Goal: Task Accomplishment & Management: Use online tool/utility

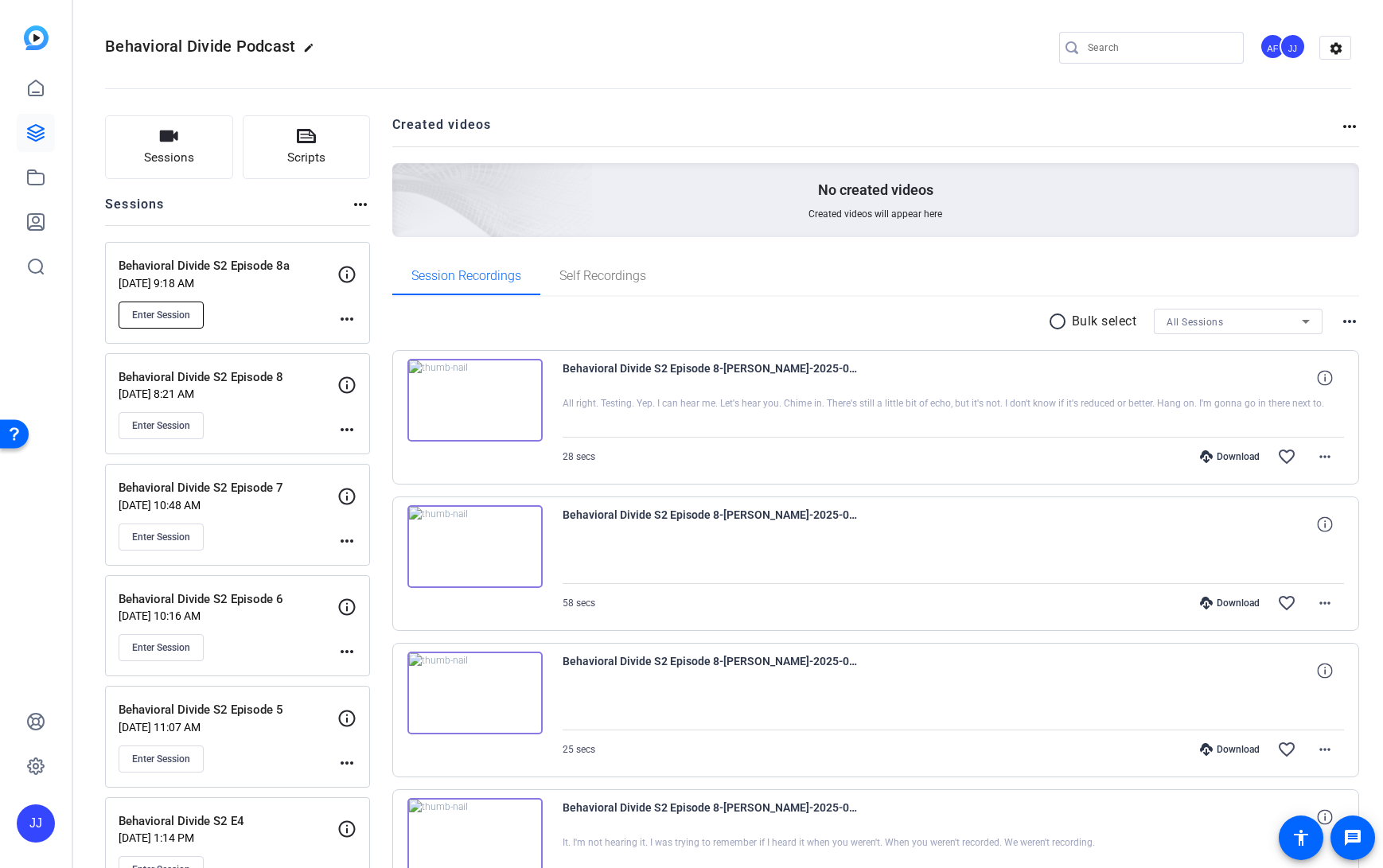
click at [159, 312] on span "Enter Session" at bounding box center [161, 315] width 59 height 13
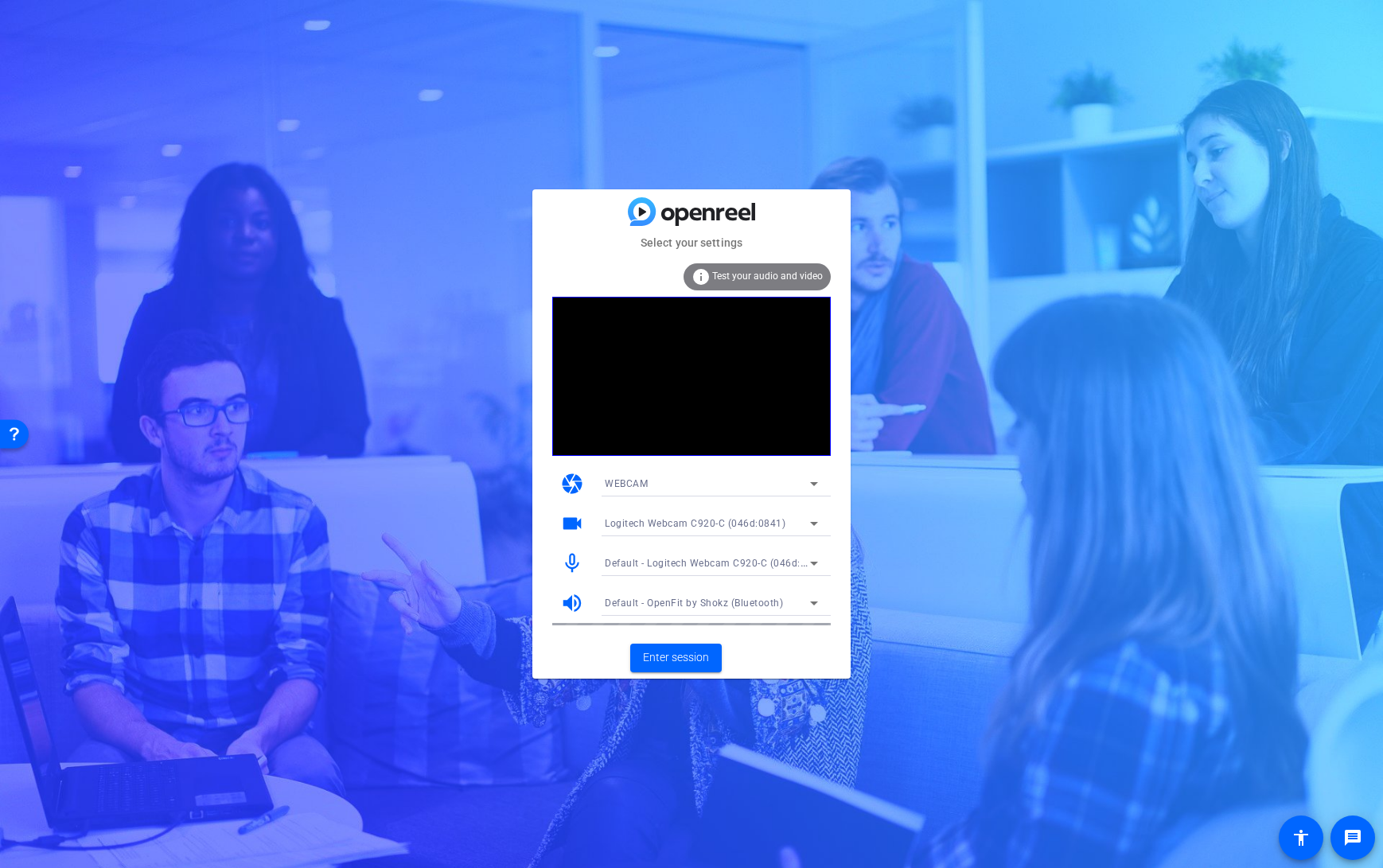
click at [779, 564] on span "Default - Logitech Webcam C920-C (046d:0841)" at bounding box center [716, 563] width 223 height 13
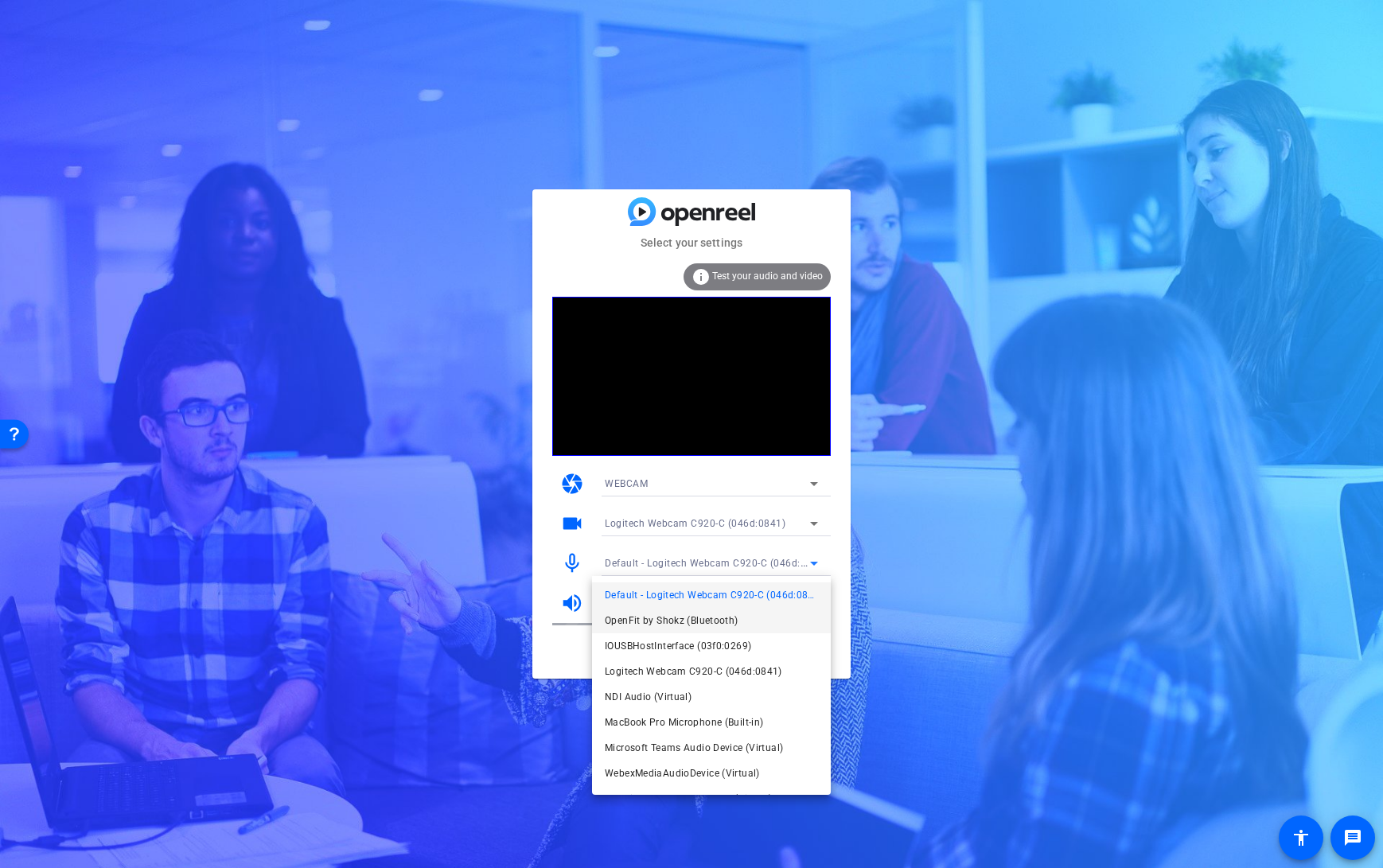
click at [742, 615] on mat-option "OpenFit by Shokz (Bluetooth)" at bounding box center [711, 619] width 239 height 25
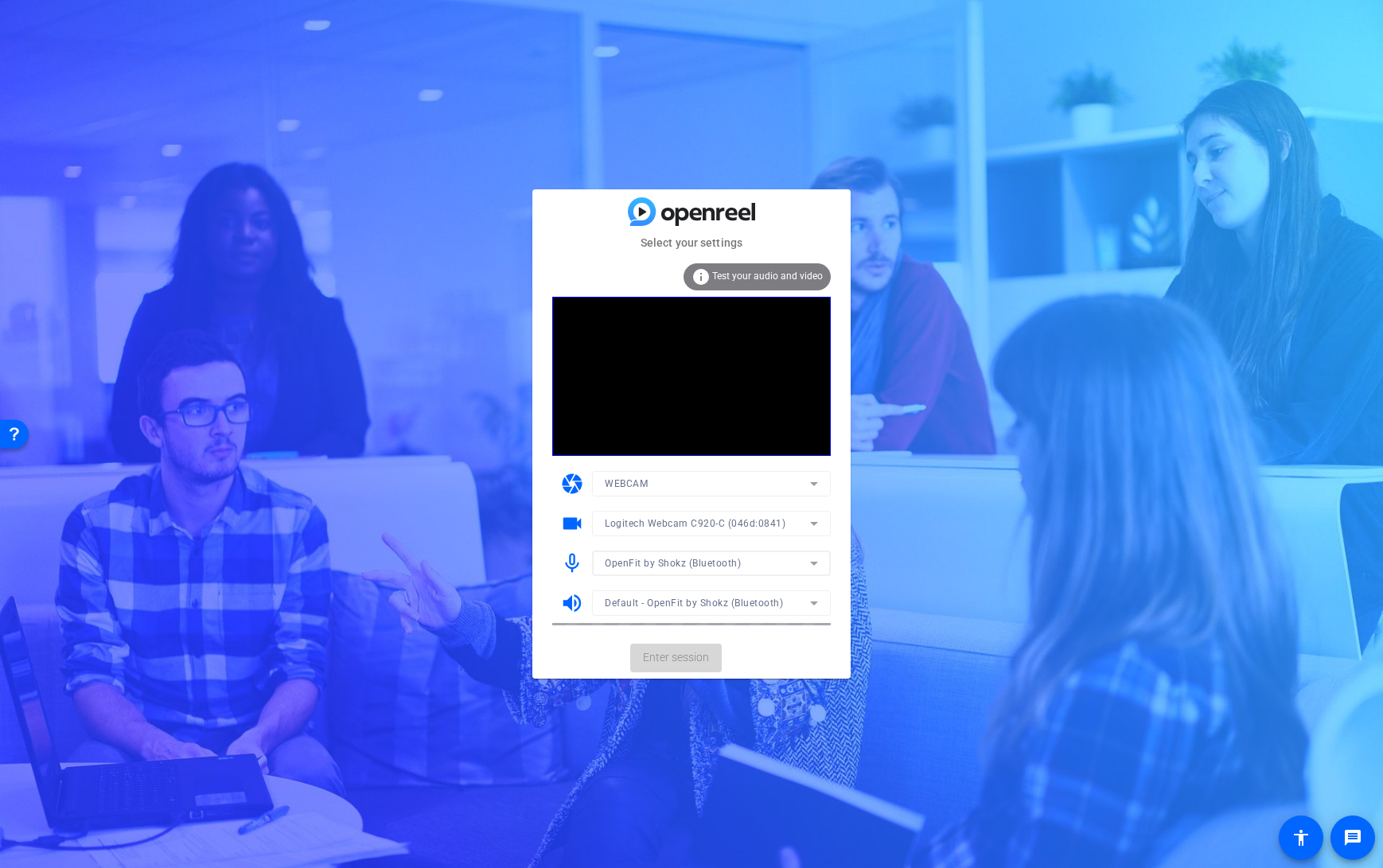
click at [662, 660] on span "Enter session" at bounding box center [675, 657] width 66 height 17
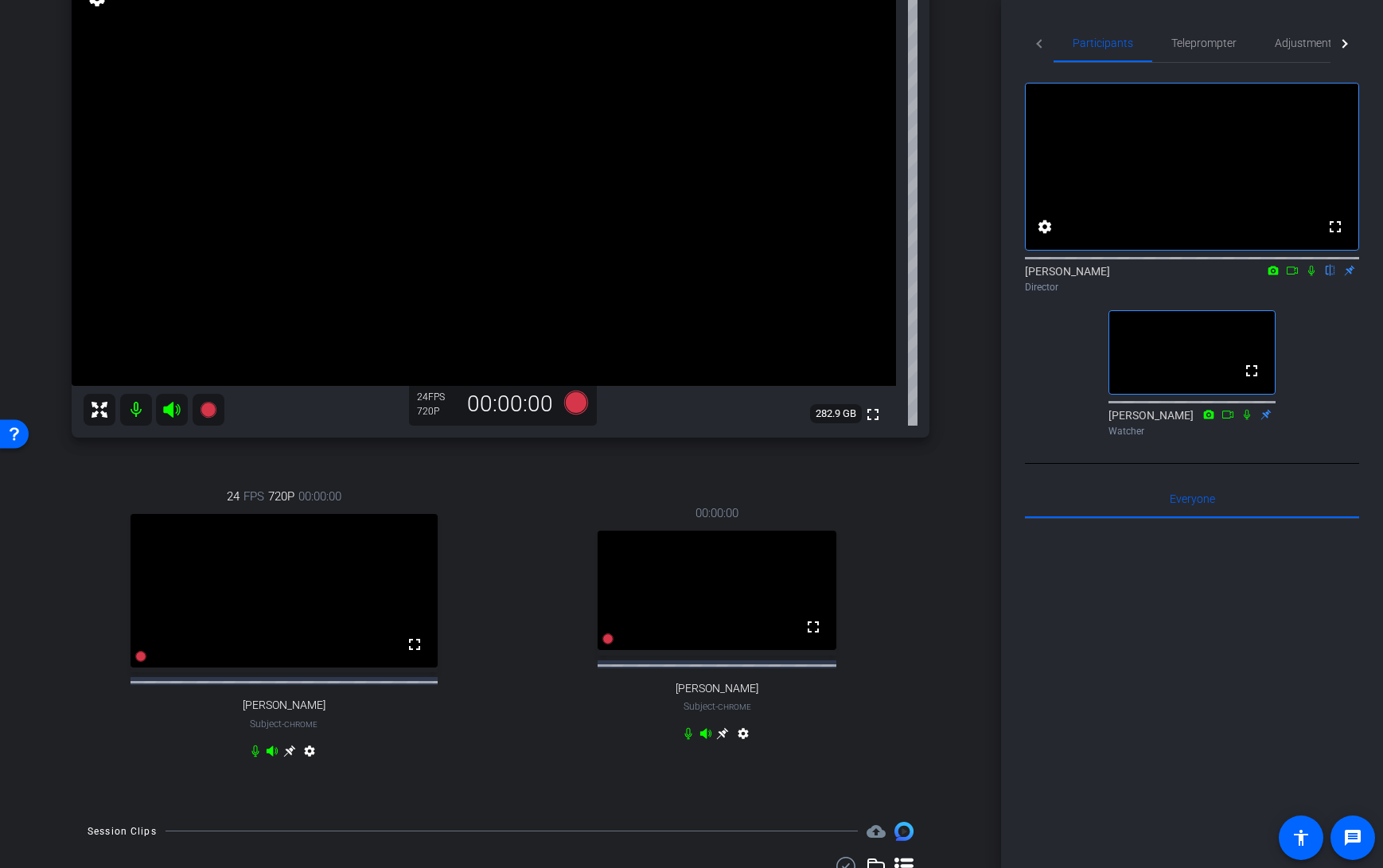
scroll to position [192, 0]
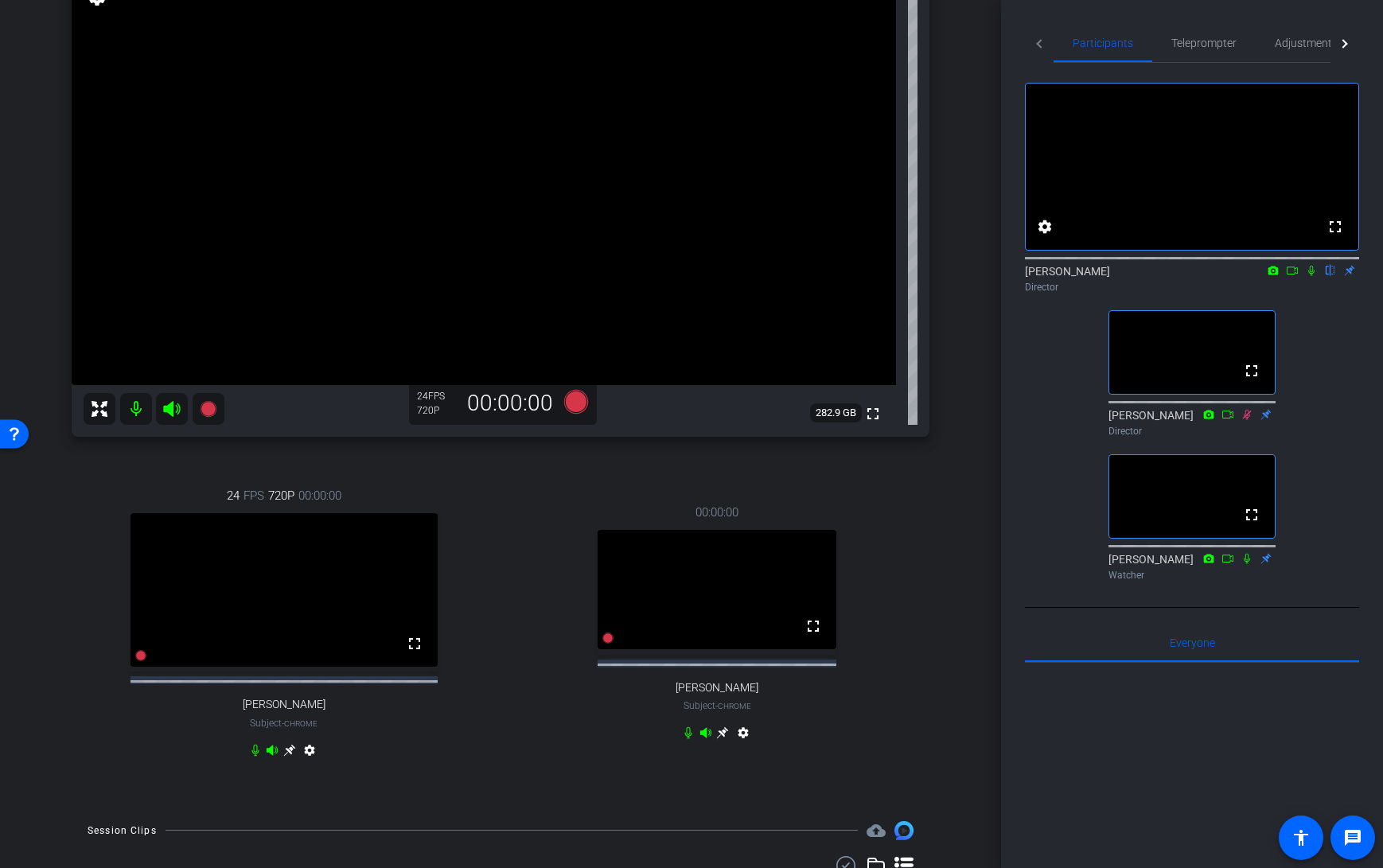
click at [1309, 276] on icon at bounding box center [1311, 270] width 13 height 11
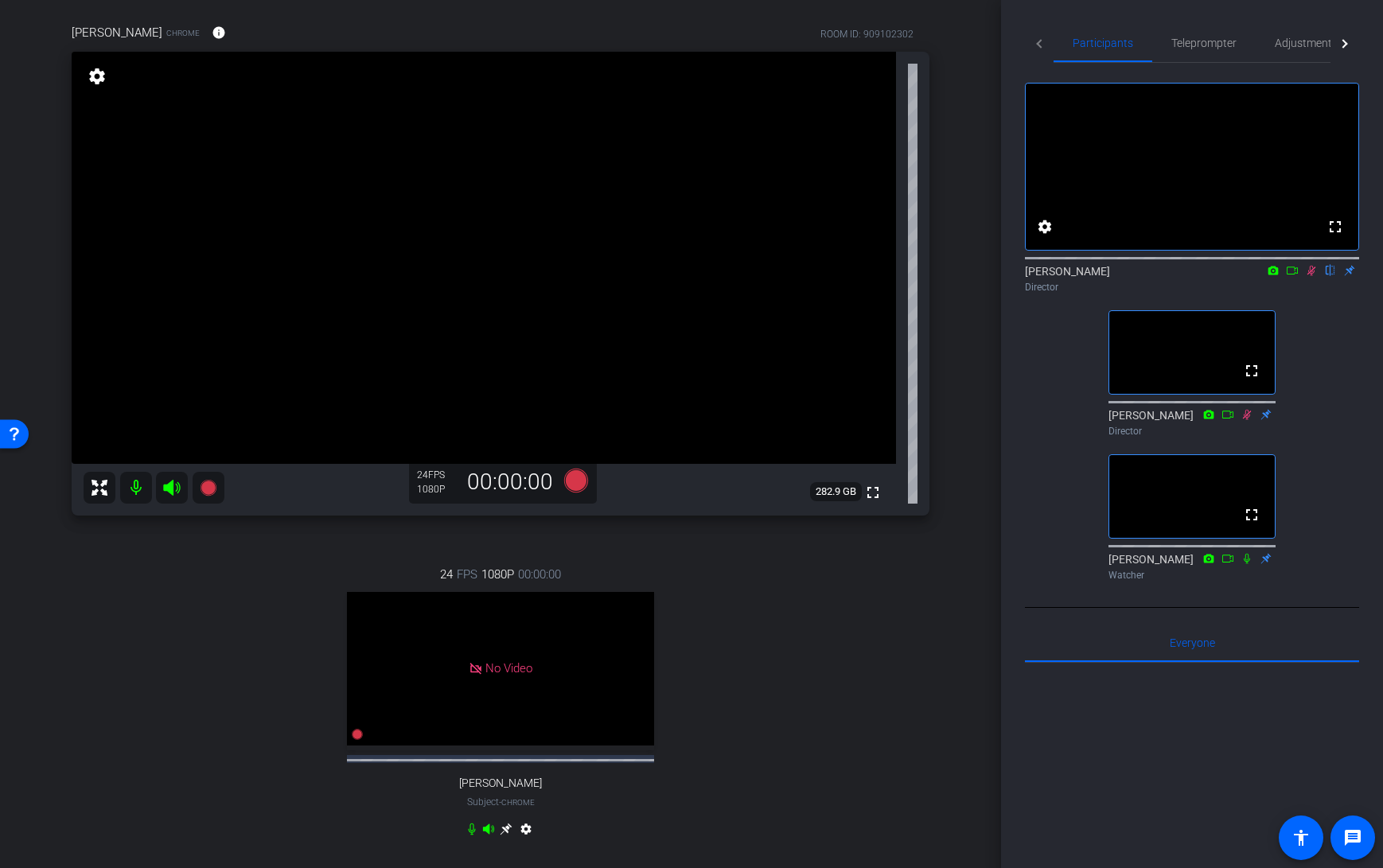
scroll to position [115, 0]
click at [1311, 276] on icon at bounding box center [1311, 270] width 8 height 10
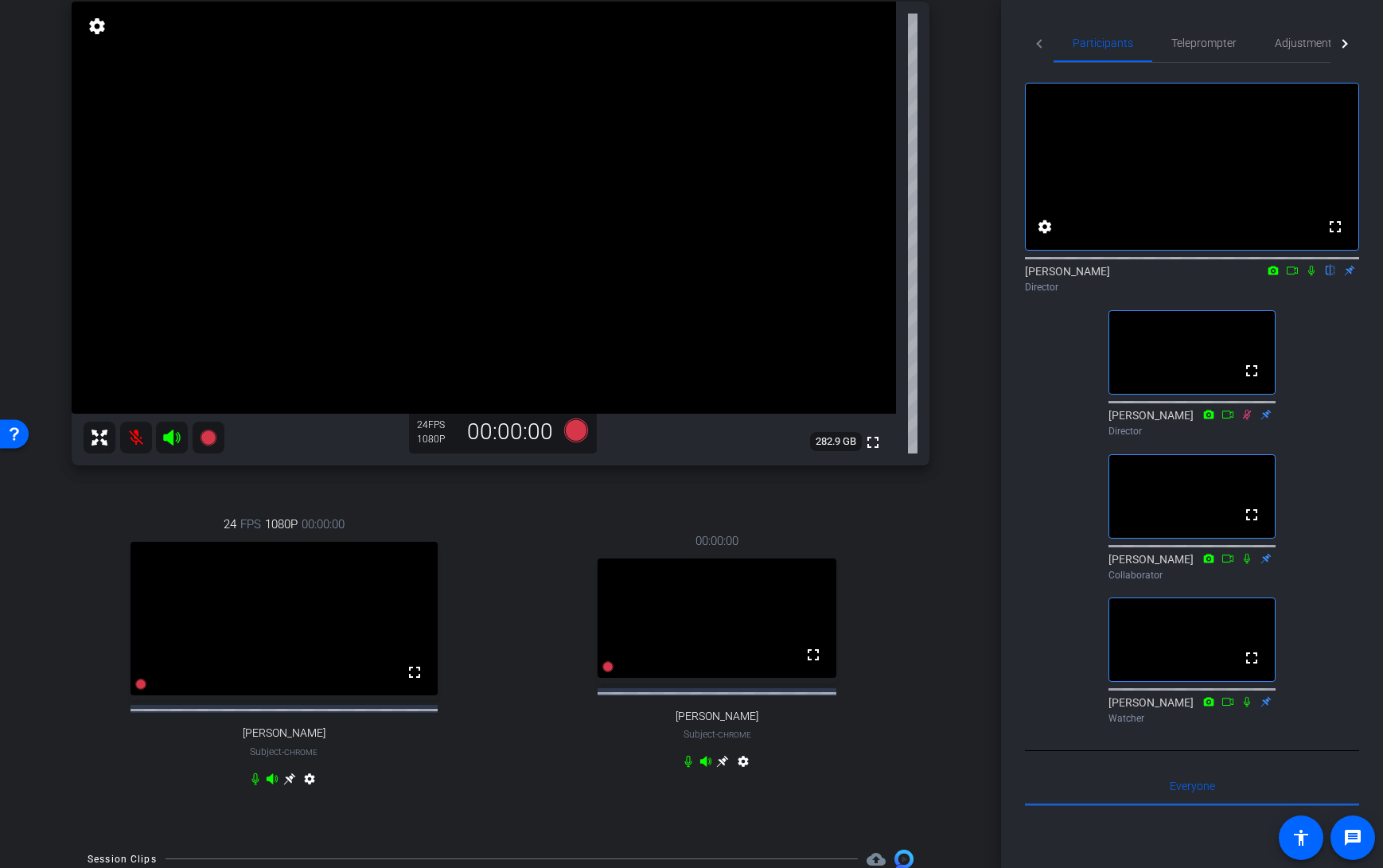
scroll to position [0, 0]
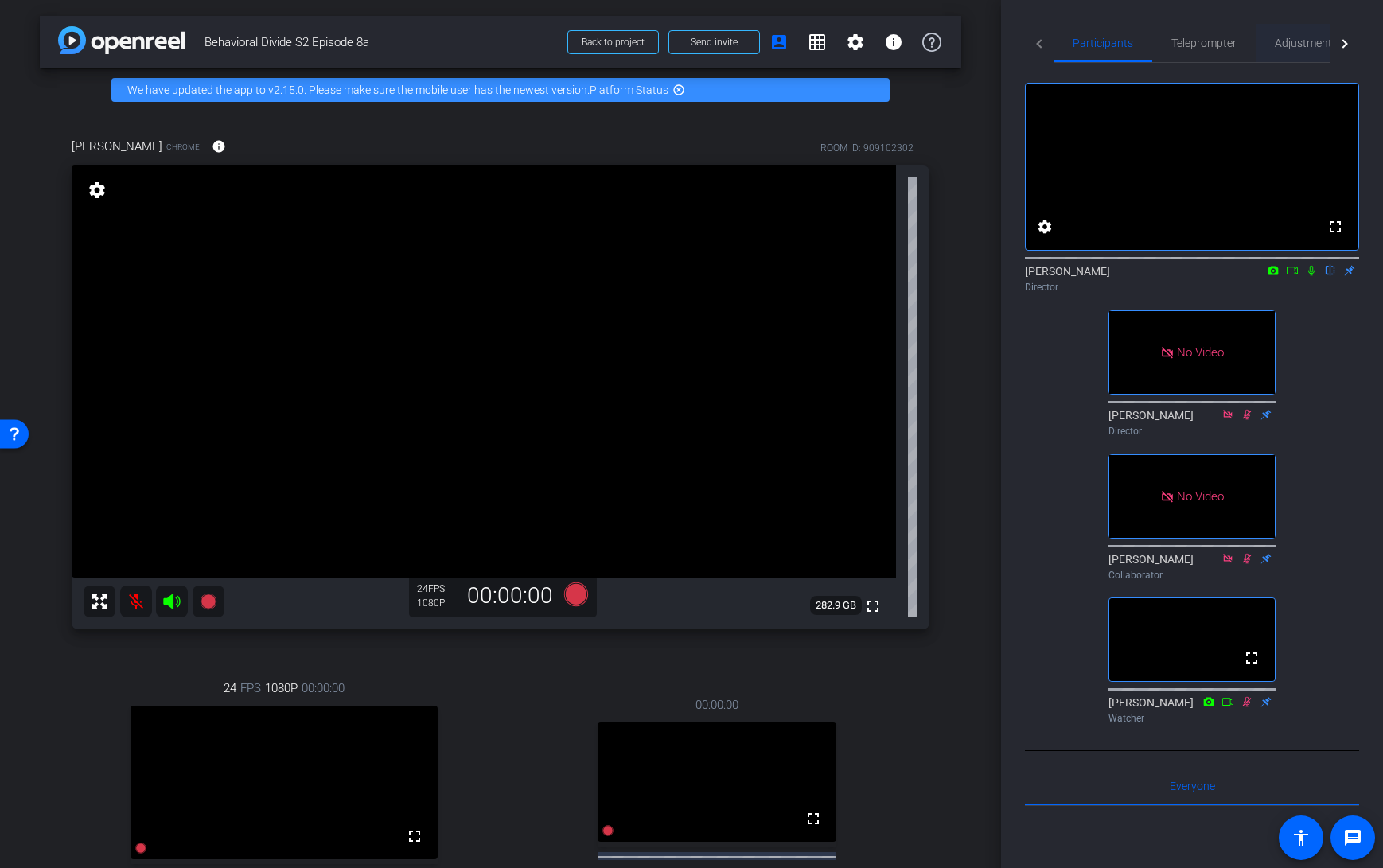
click at [1294, 46] on span "Adjustments" at bounding box center [1306, 43] width 63 height 11
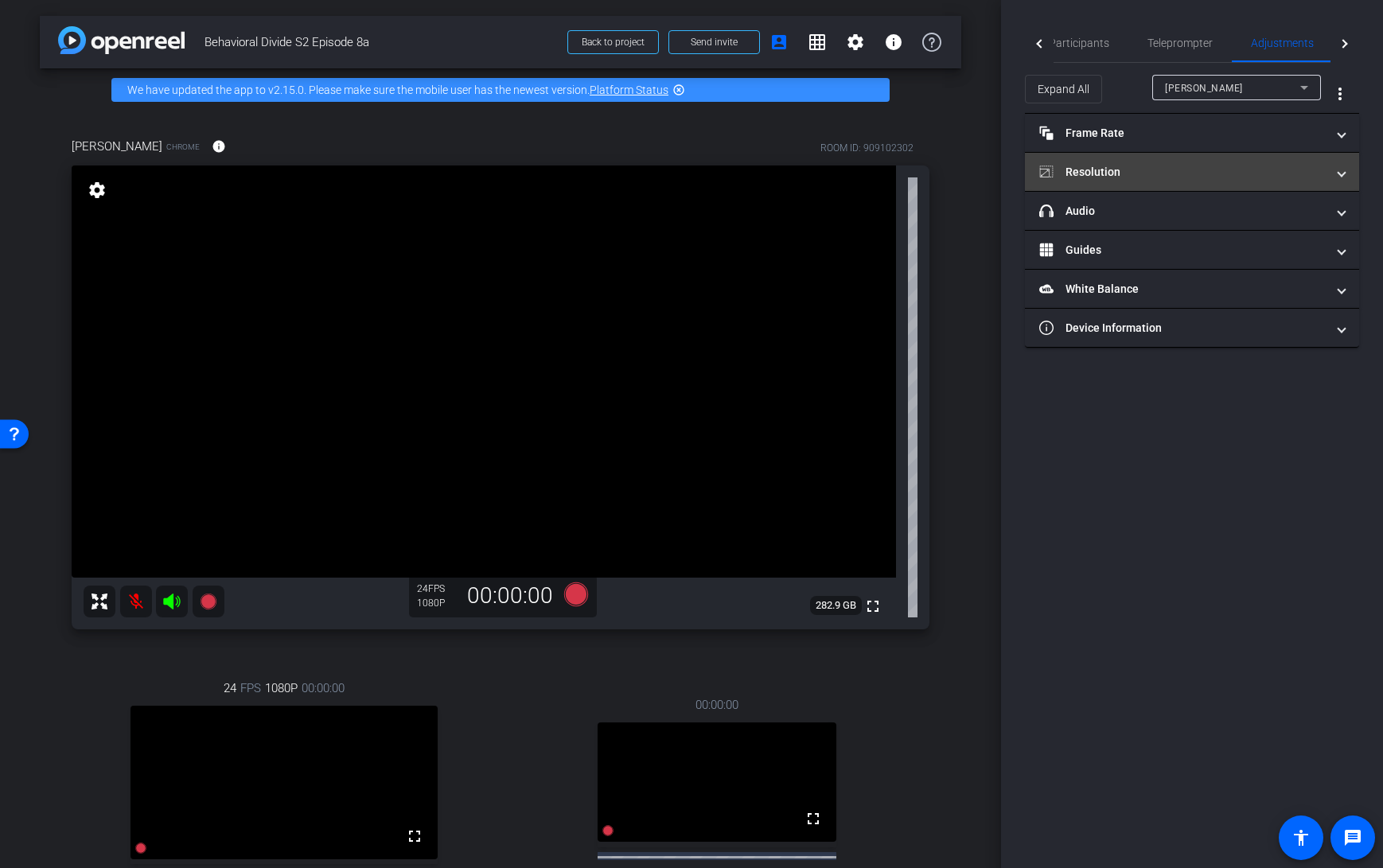
click at [1143, 173] on mat-panel-title "Resolution" at bounding box center [1182, 172] width 286 height 17
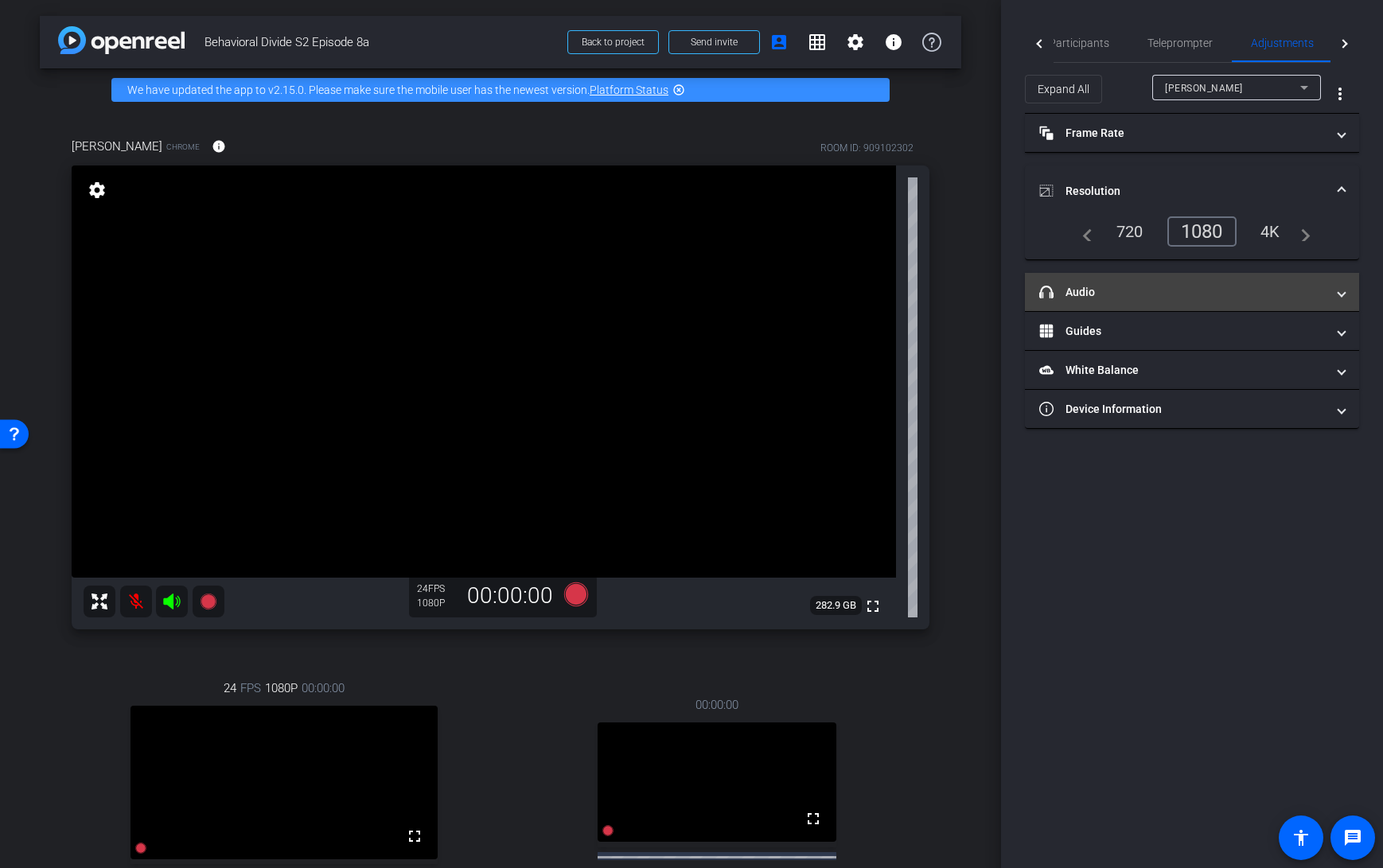
click at [1200, 294] on mat-panel-title "headphone icon Audio" at bounding box center [1182, 292] width 286 height 17
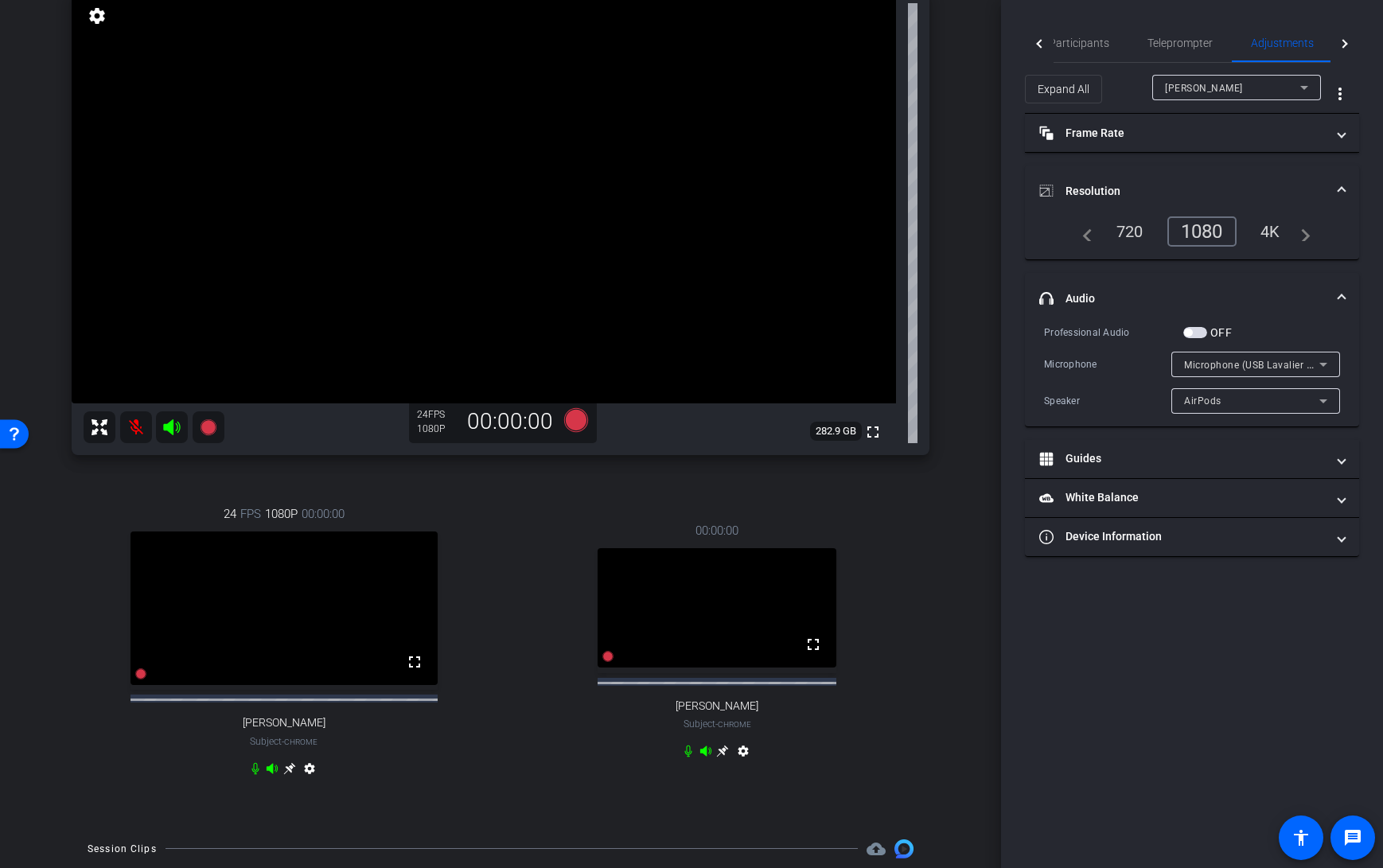
scroll to position [180, 0]
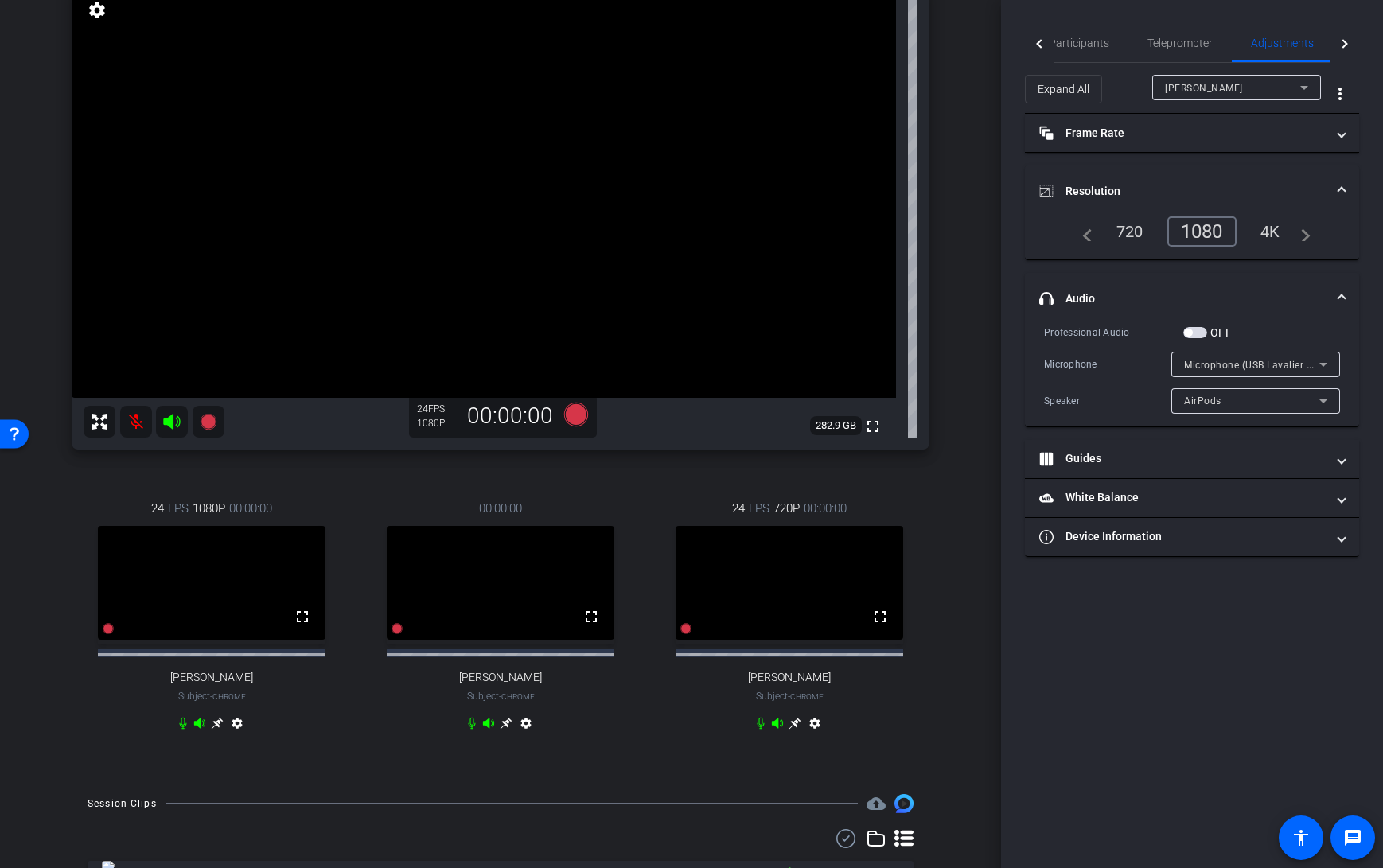
click at [658, 502] on div "24 FPS 720P 00:00:00 fullscreen Hal Hershfield Subject - Chrome settings" at bounding box center [789, 617] width 281 height 289
click at [1237, 83] on span "Jeromey Thornton" at bounding box center [1204, 88] width 78 height 11
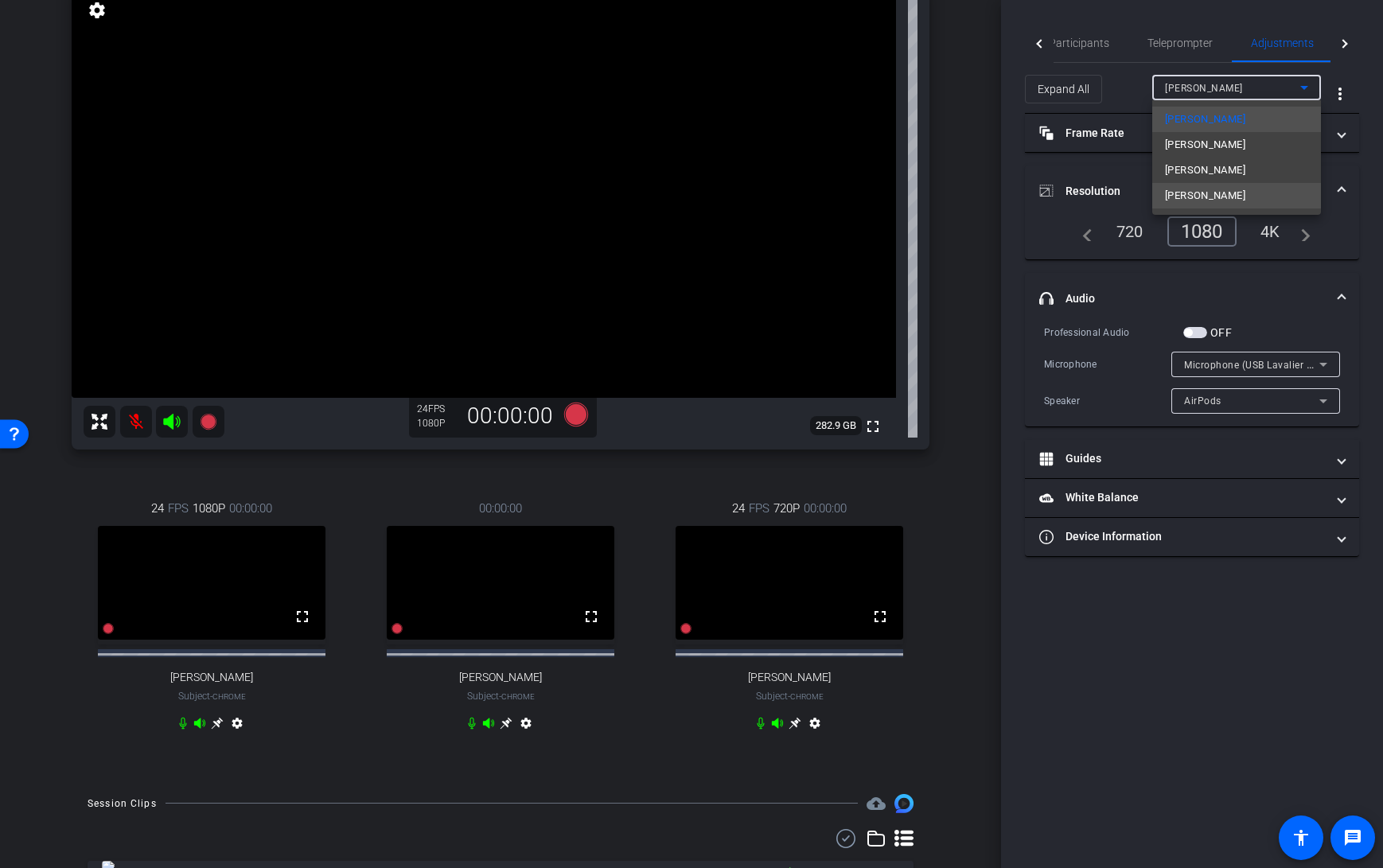
click at [1219, 188] on span "Hal Hershfield" at bounding box center [1205, 195] width 81 height 19
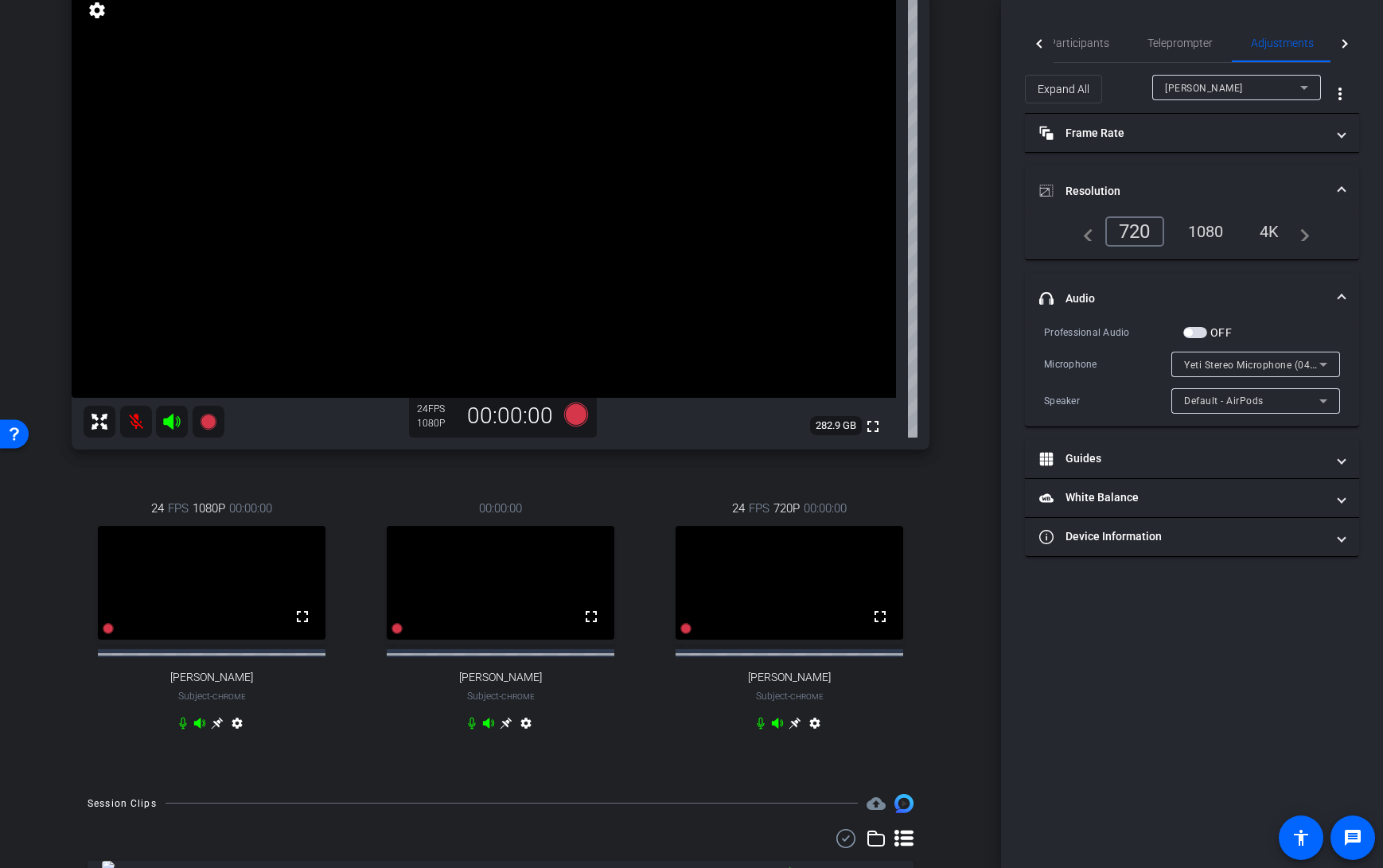
click at [1212, 225] on div "1080" at bounding box center [1206, 231] width 59 height 27
click at [1280, 93] on div "Hal Hershfield" at bounding box center [1233, 87] width 136 height 19
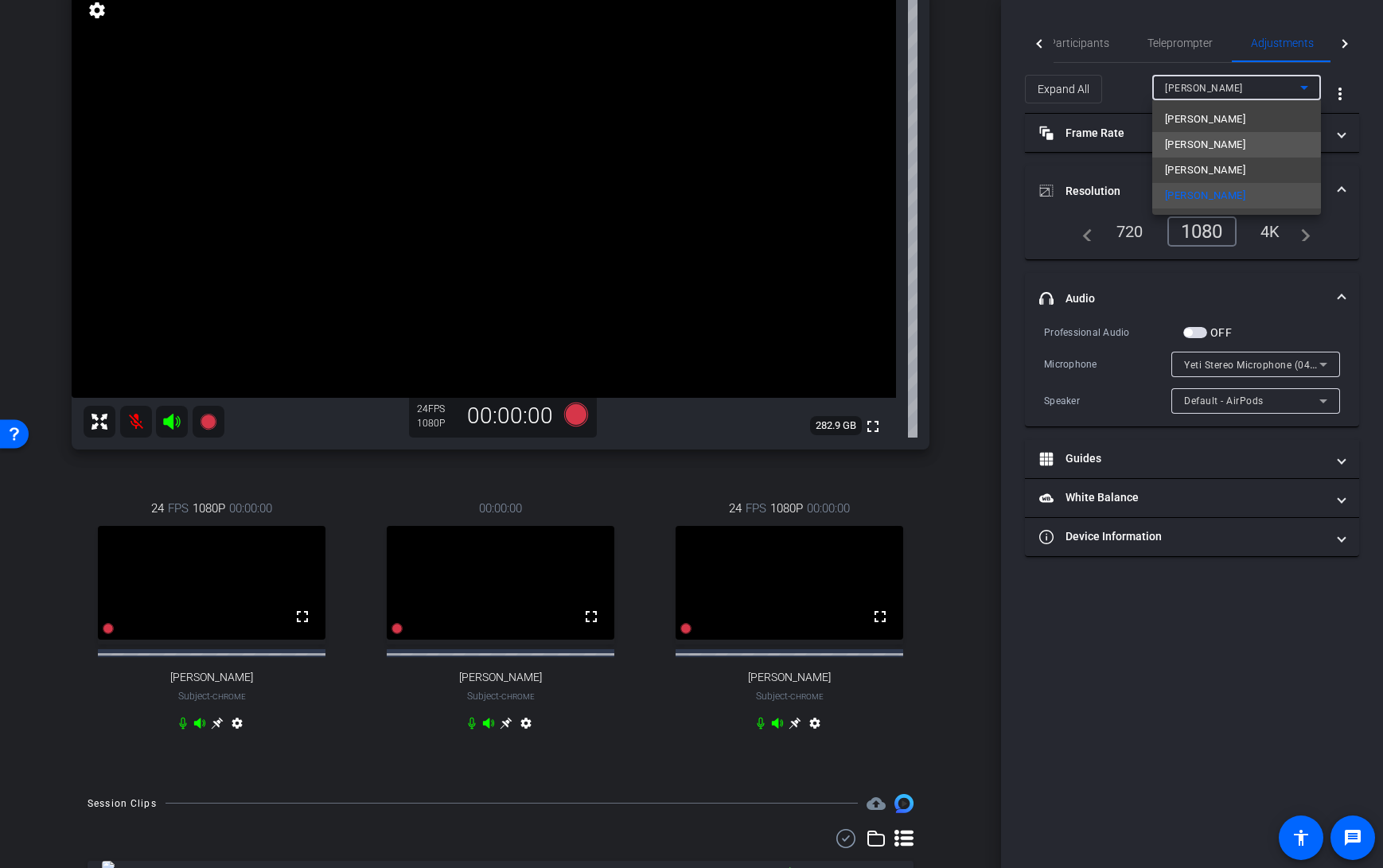
click at [1229, 144] on span "Mark Meredith" at bounding box center [1205, 145] width 81 height 19
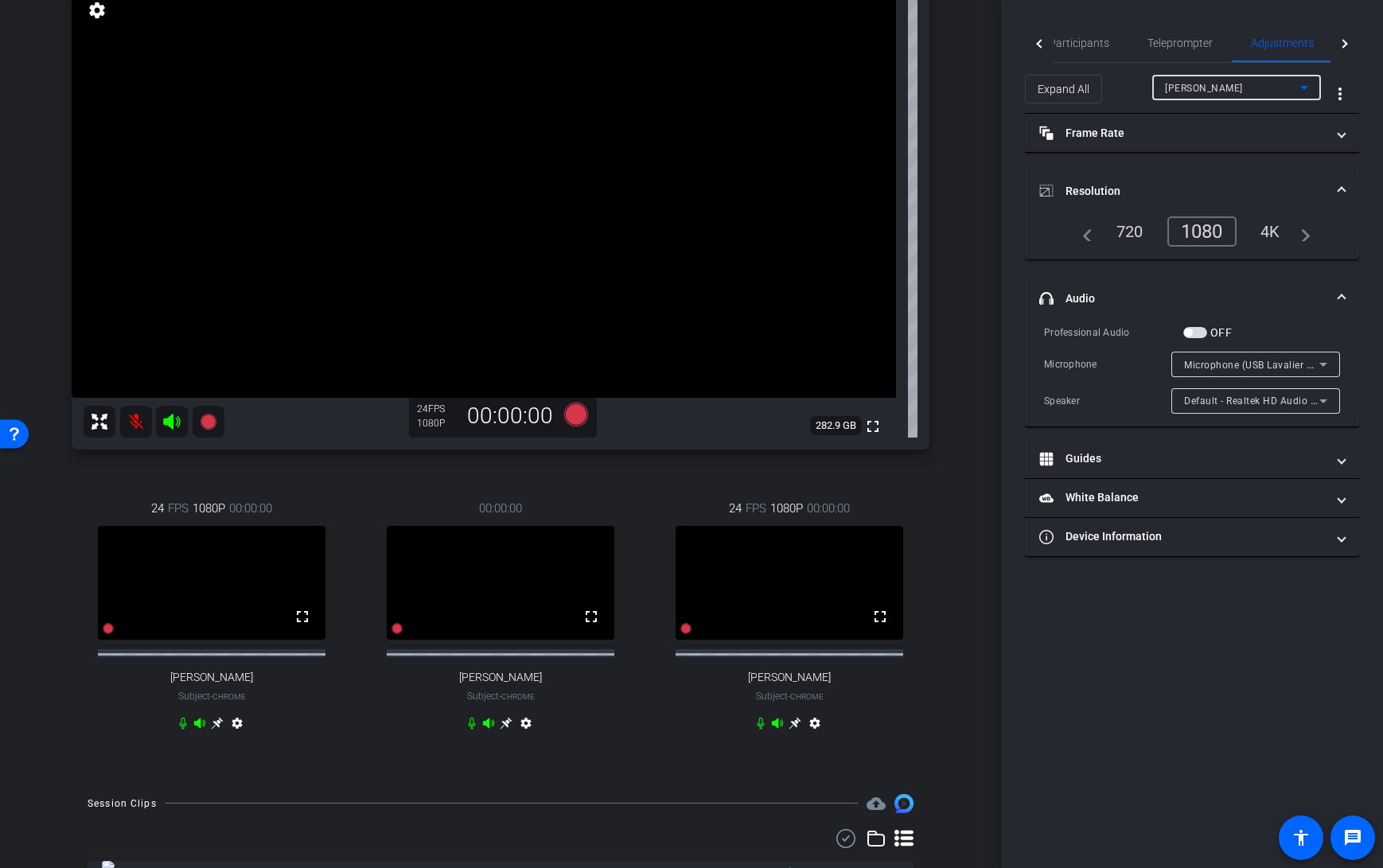
click at [1268, 86] on div "Mark Meredith" at bounding box center [1233, 87] width 136 height 19
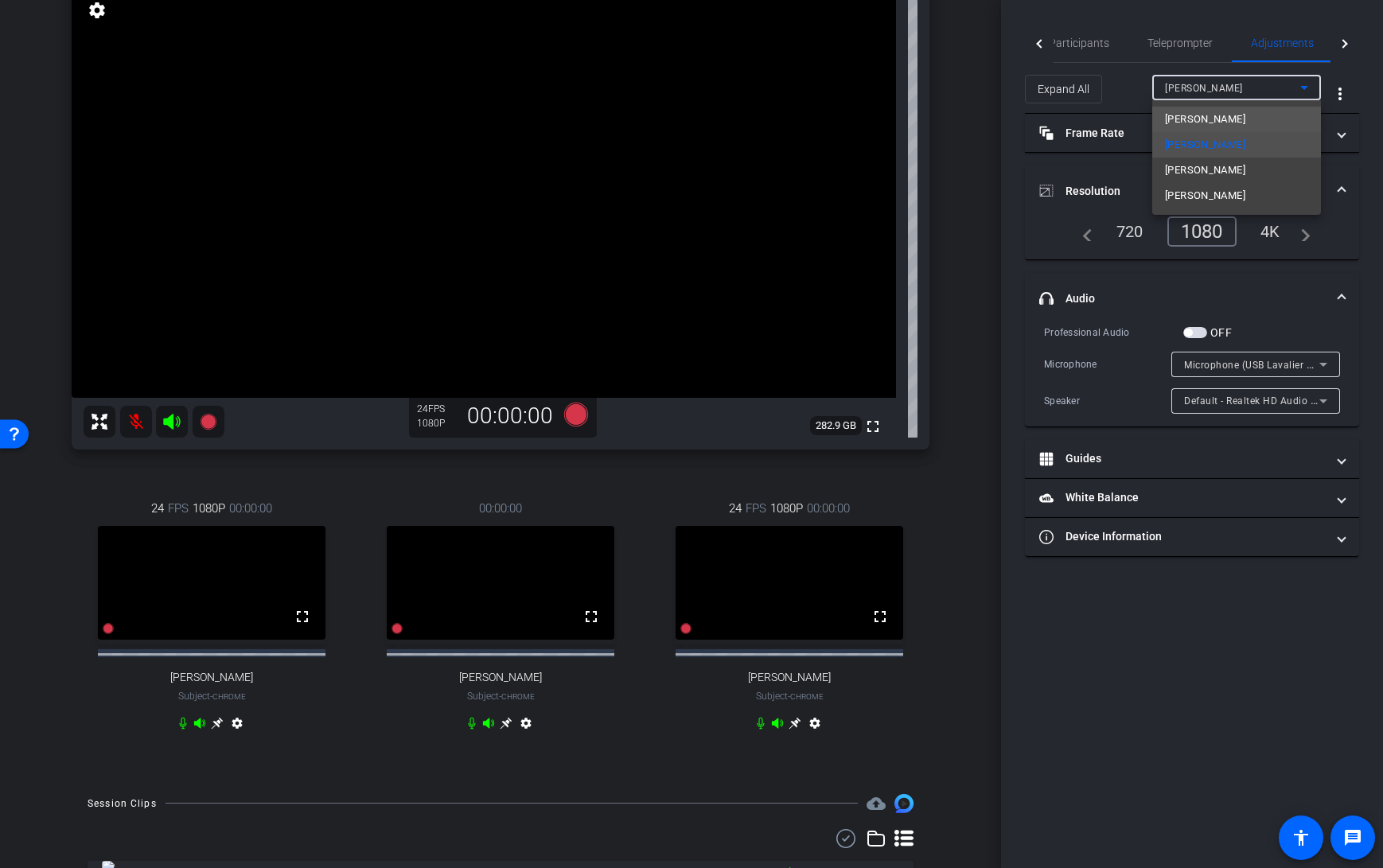
click at [1235, 112] on span "Jeromey Thornton" at bounding box center [1205, 119] width 81 height 19
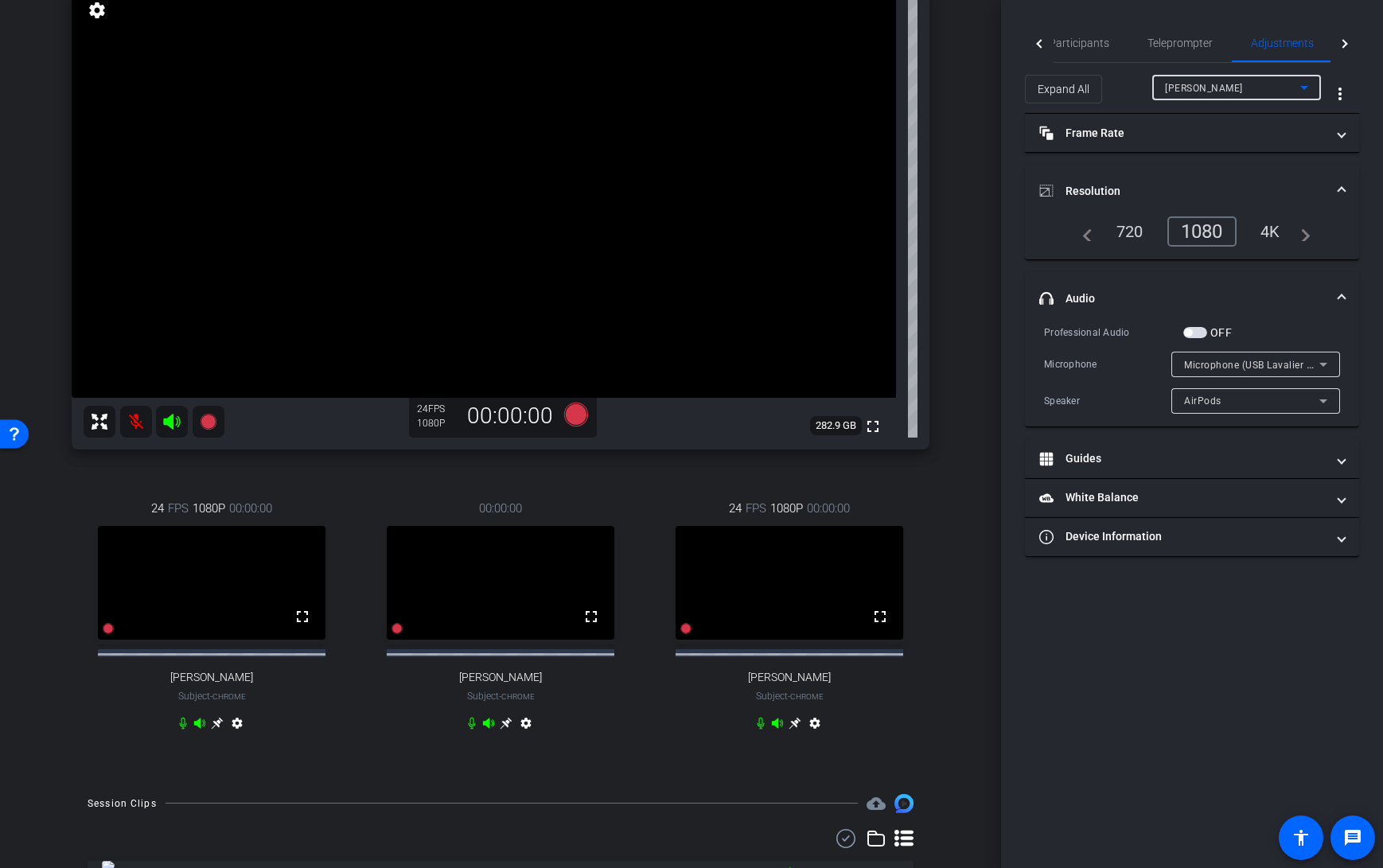
click at [591, 762] on div "00:00:00 fullscreen Ellen Peters Subject - Chrome settings" at bounding box center [501, 617] width 281 height 289
click at [573, 416] on icon at bounding box center [576, 414] width 24 height 24
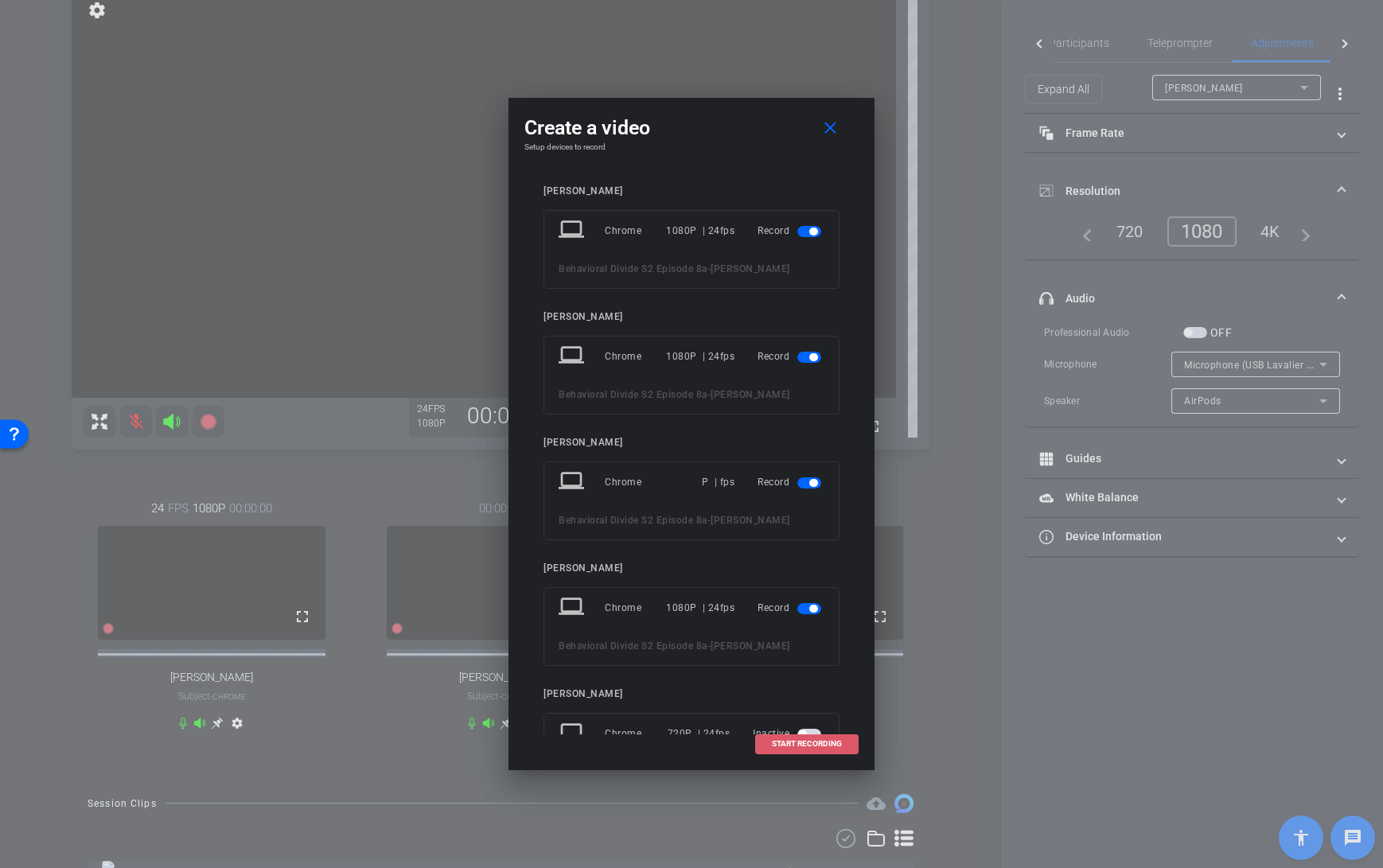
click at [797, 747] on span at bounding box center [807, 743] width 102 height 38
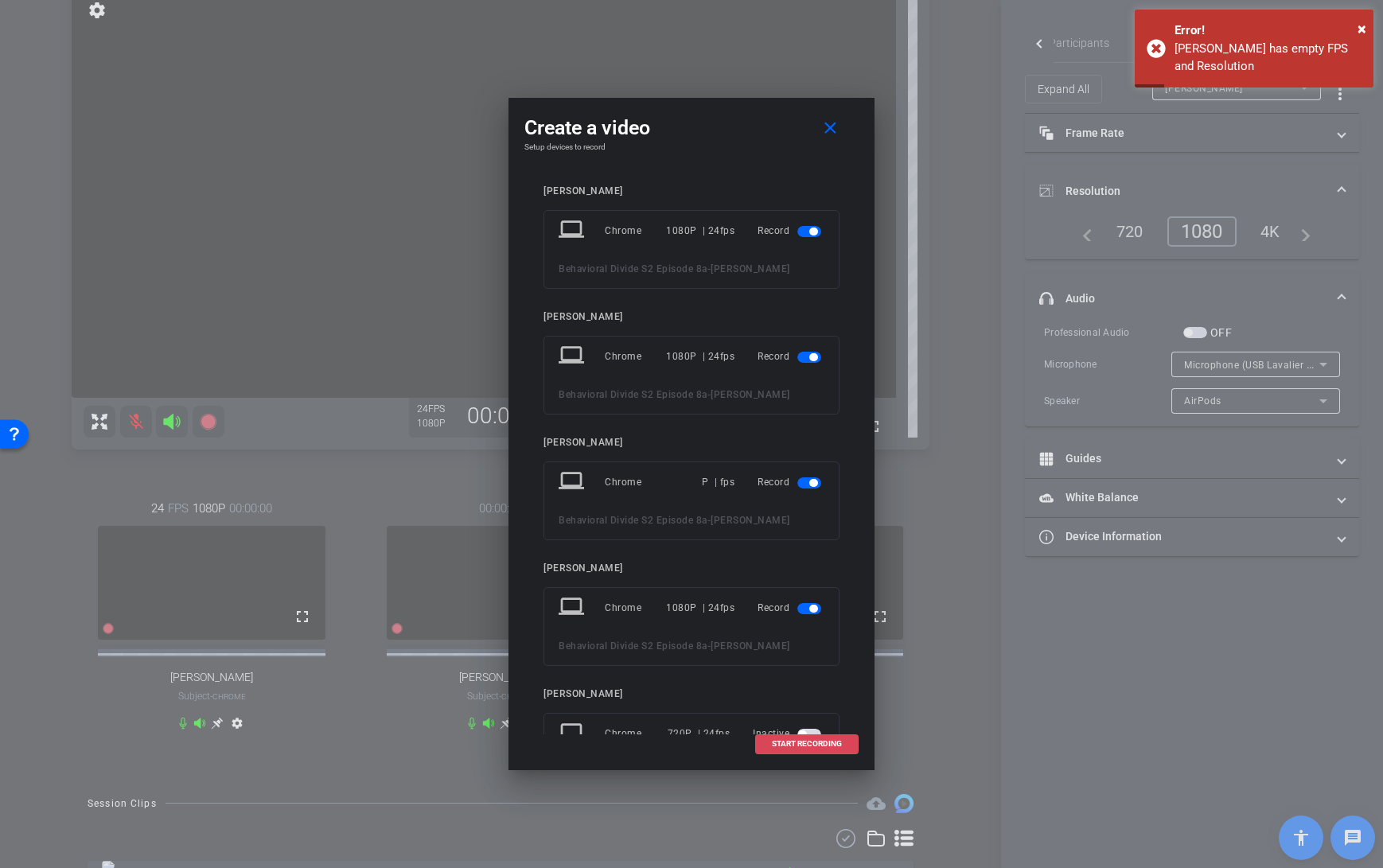
click at [810, 742] on span "START RECORDING" at bounding box center [806, 744] width 70 height 8
click at [828, 126] on mat-icon "close" at bounding box center [829, 128] width 20 height 19
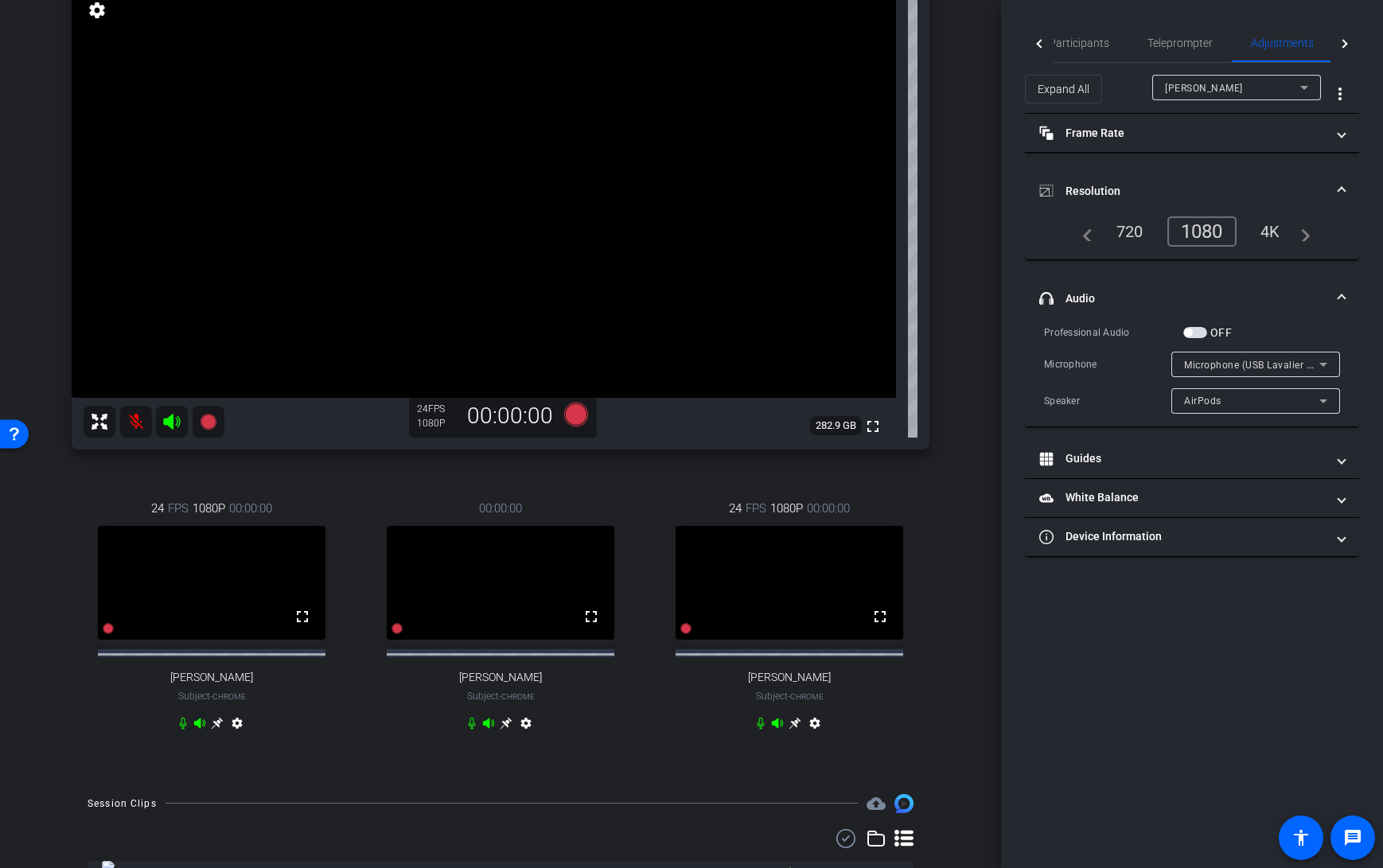
click at [544, 640] on video at bounding box center [500, 582] width 228 height 114
click at [528, 735] on mat-icon "settings" at bounding box center [526, 726] width 20 height 19
click at [525, 735] on mat-icon "settings" at bounding box center [526, 726] width 20 height 19
click at [1209, 175] on mat-expansion-panel-header "Resolution" at bounding box center [1192, 190] width 334 height 51
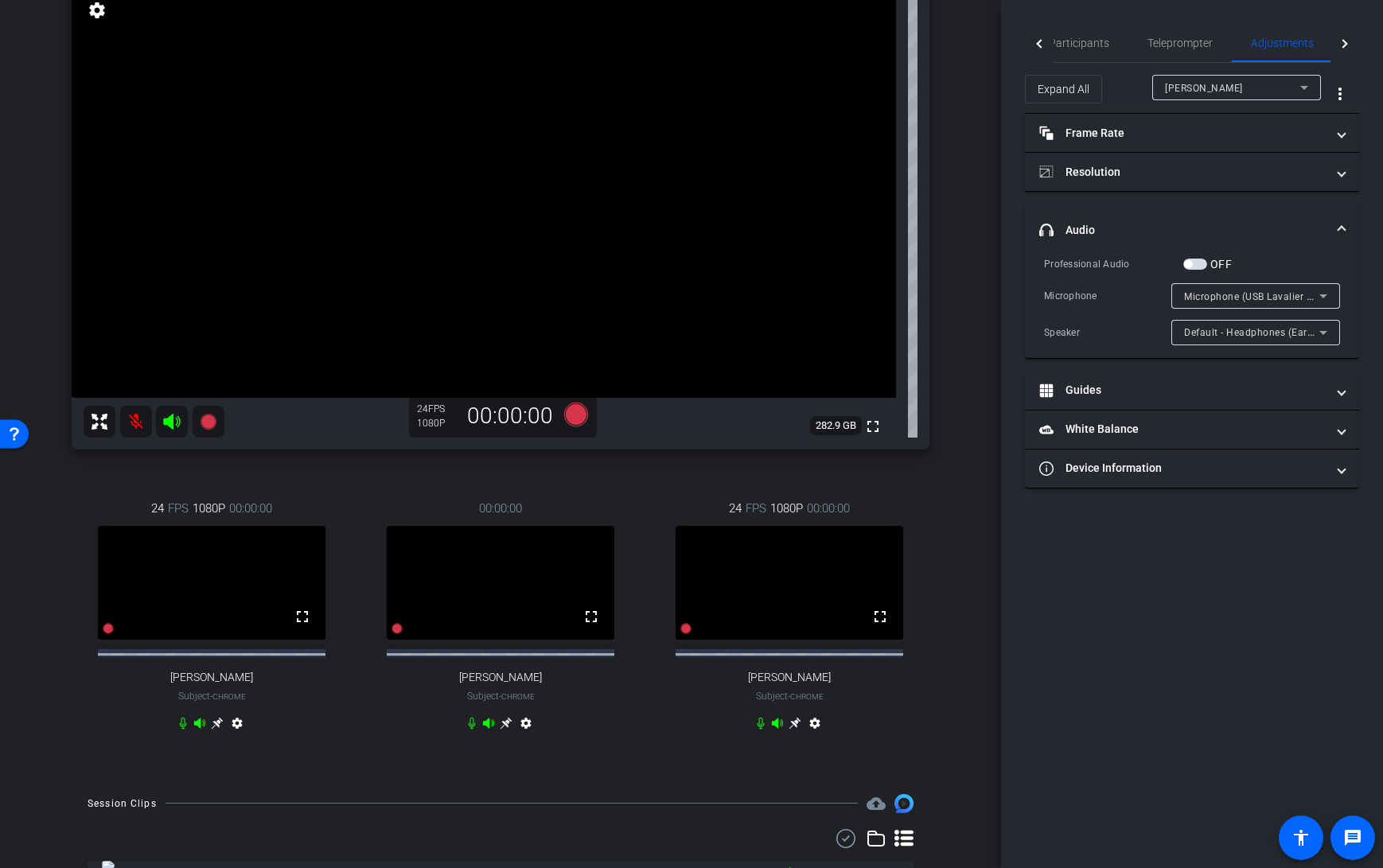
scroll to position [179, 0]
click at [965, 741] on div "arrow_back Behavioral Divide S2 Episode 8a Back to project Send invite account_…" at bounding box center [501, 434] width 1001 height 868
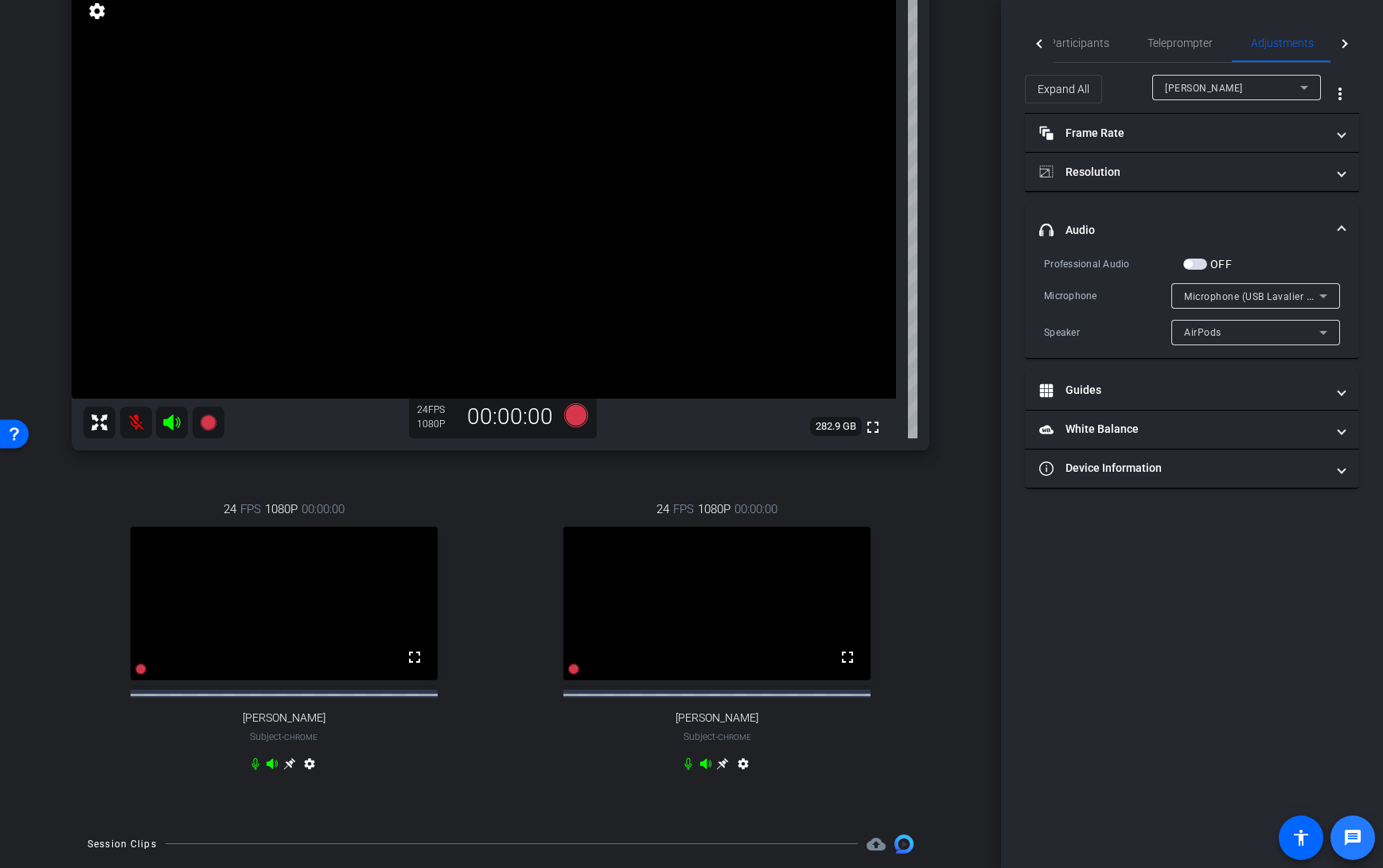
click at [1355, 840] on mat-icon "message" at bounding box center [1352, 837] width 20 height 19
click at [1352, 838] on mat-icon "message" at bounding box center [1352, 837] width 20 height 19
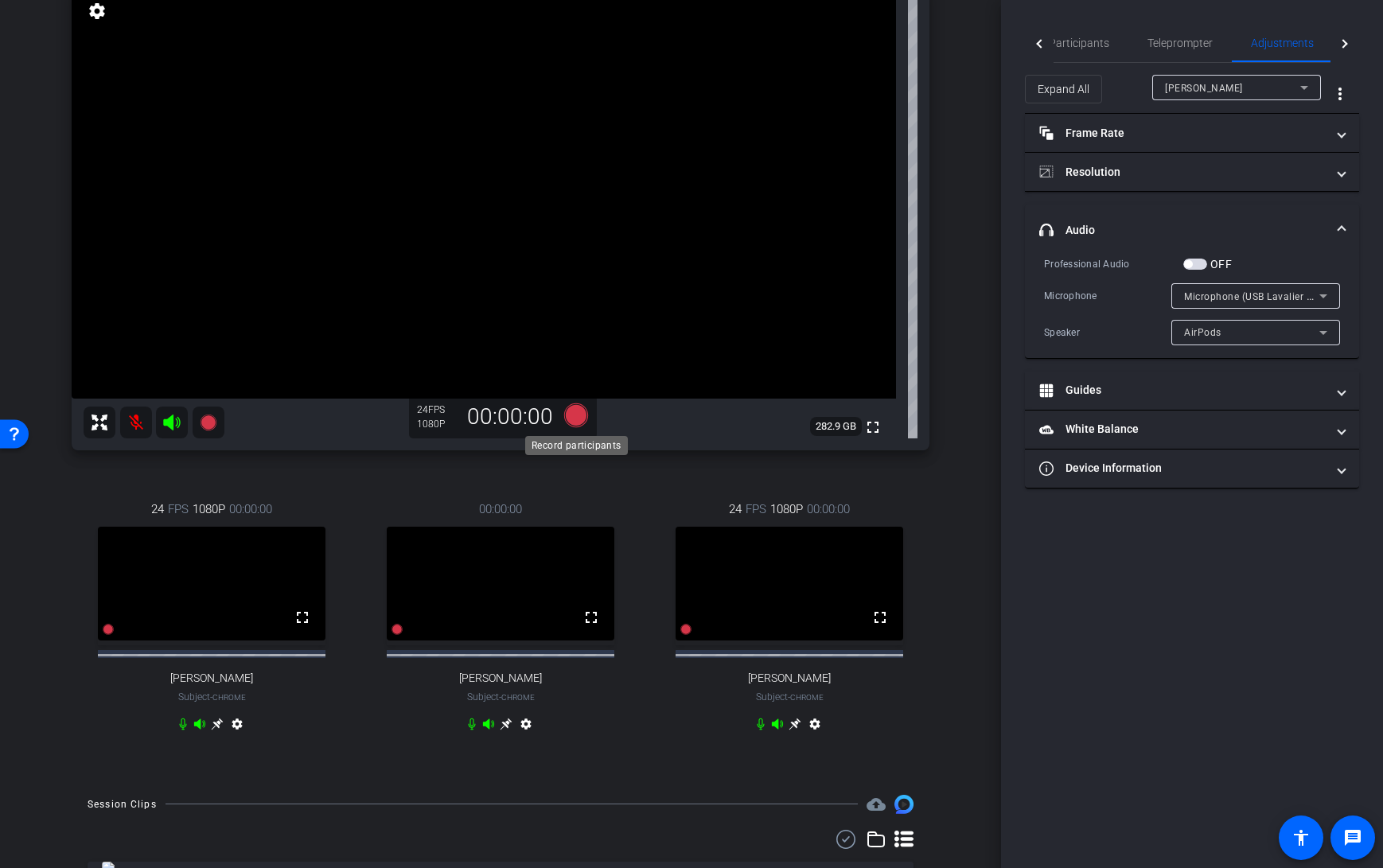
click at [575, 417] on icon at bounding box center [576, 415] width 24 height 24
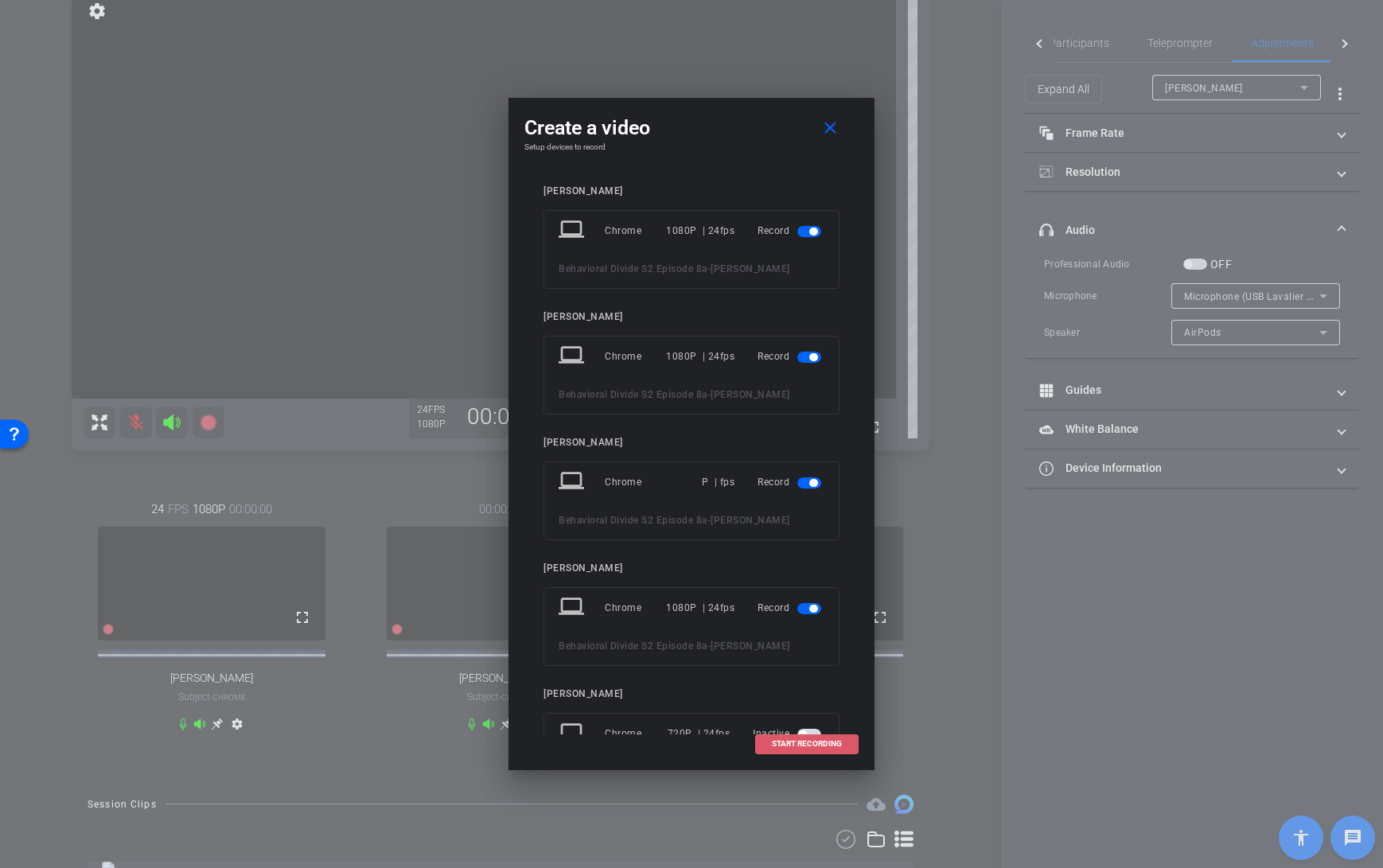
click at [815, 740] on span "START RECORDING" at bounding box center [806, 744] width 70 height 8
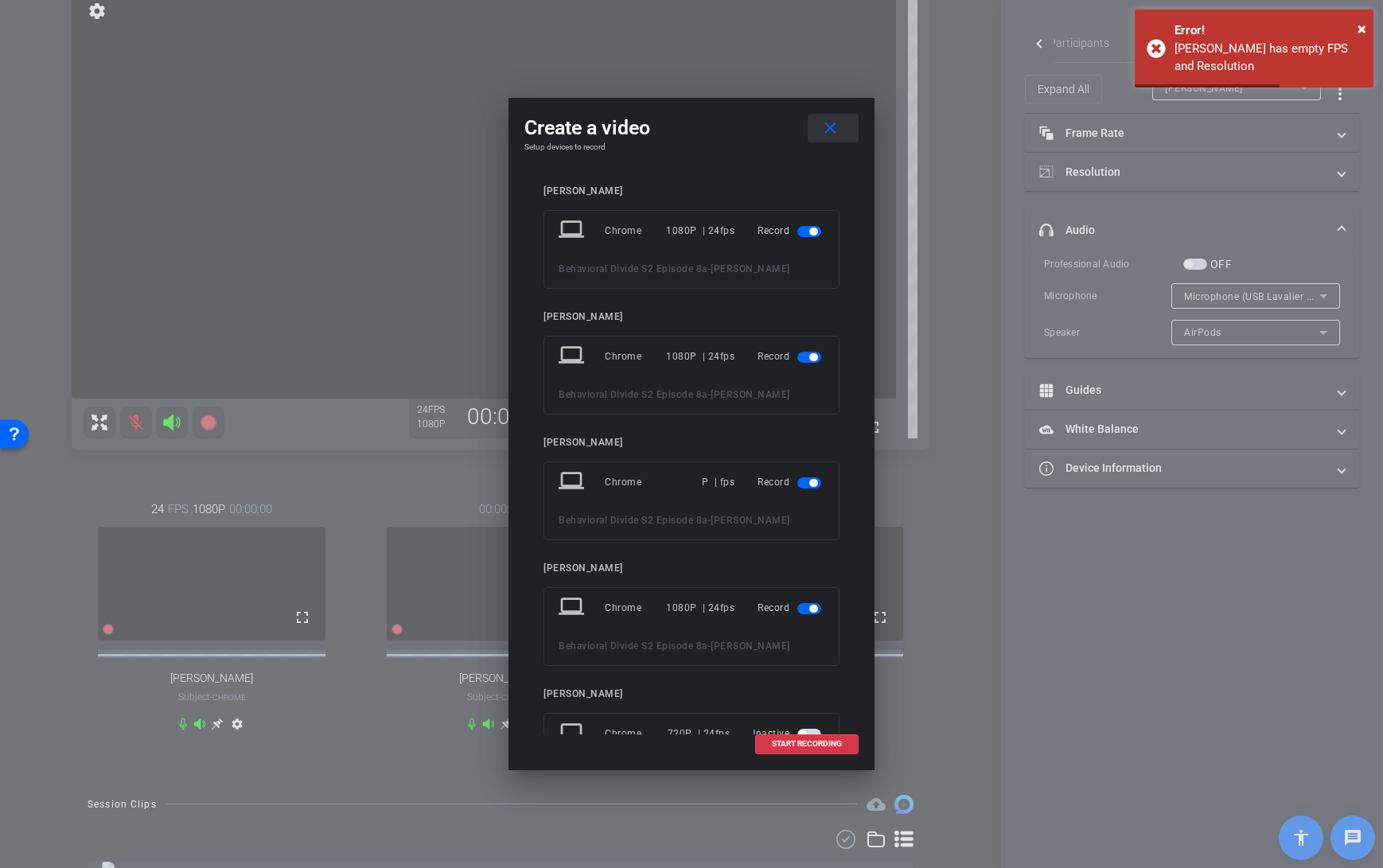
click at [830, 128] on mat-icon "close" at bounding box center [829, 128] width 20 height 19
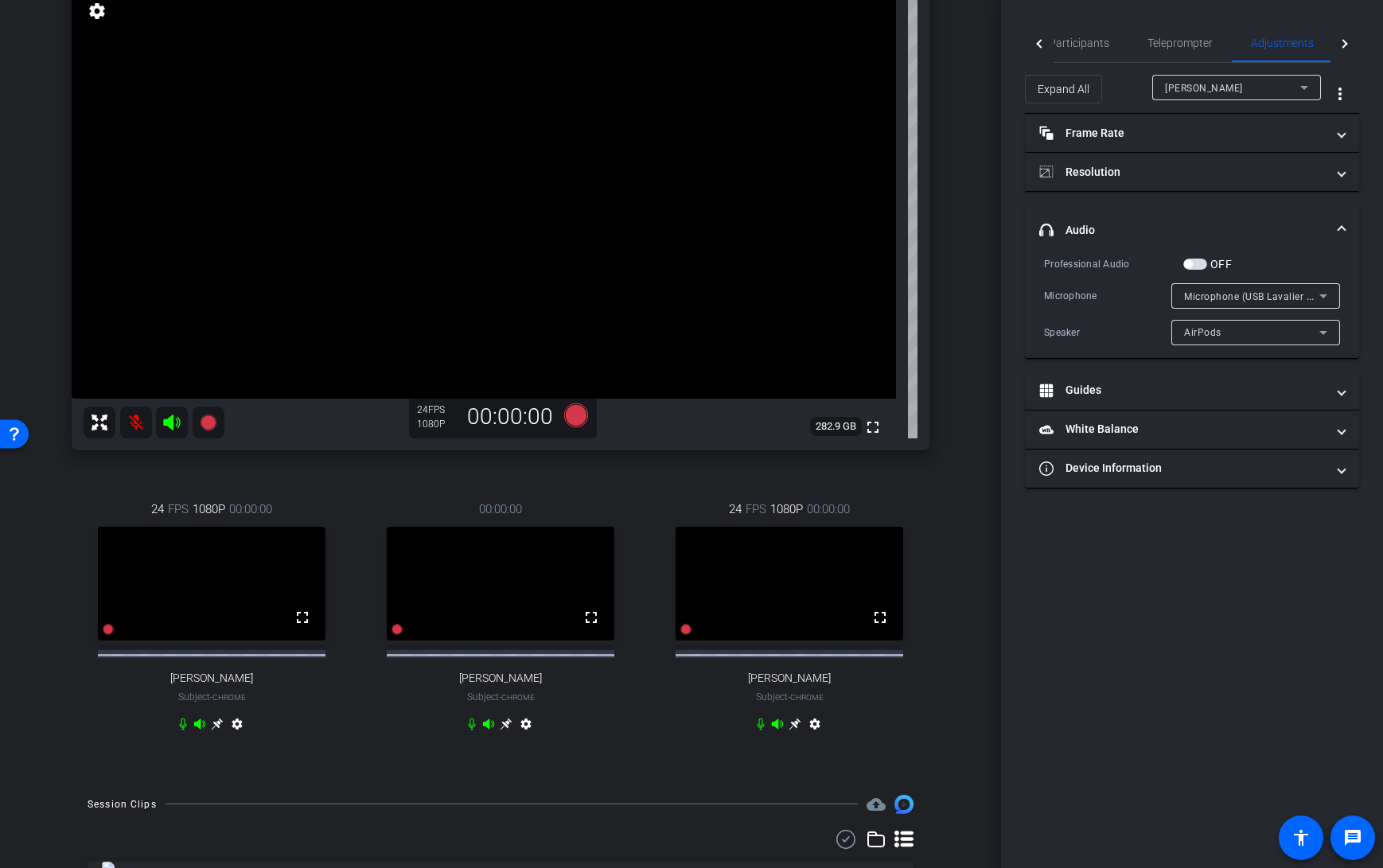
drag, startPoint x: 955, startPoint y: 497, endPoint x: 529, endPoint y: 465, distance: 427.2
click at [953, 497] on div "Jeromey Thornton Chrome info ROOM ID: 909102302 fullscreen settings 282.9 GB 24…" at bounding box center [501, 355] width 921 height 846
click at [575, 416] on icon at bounding box center [576, 415] width 24 height 24
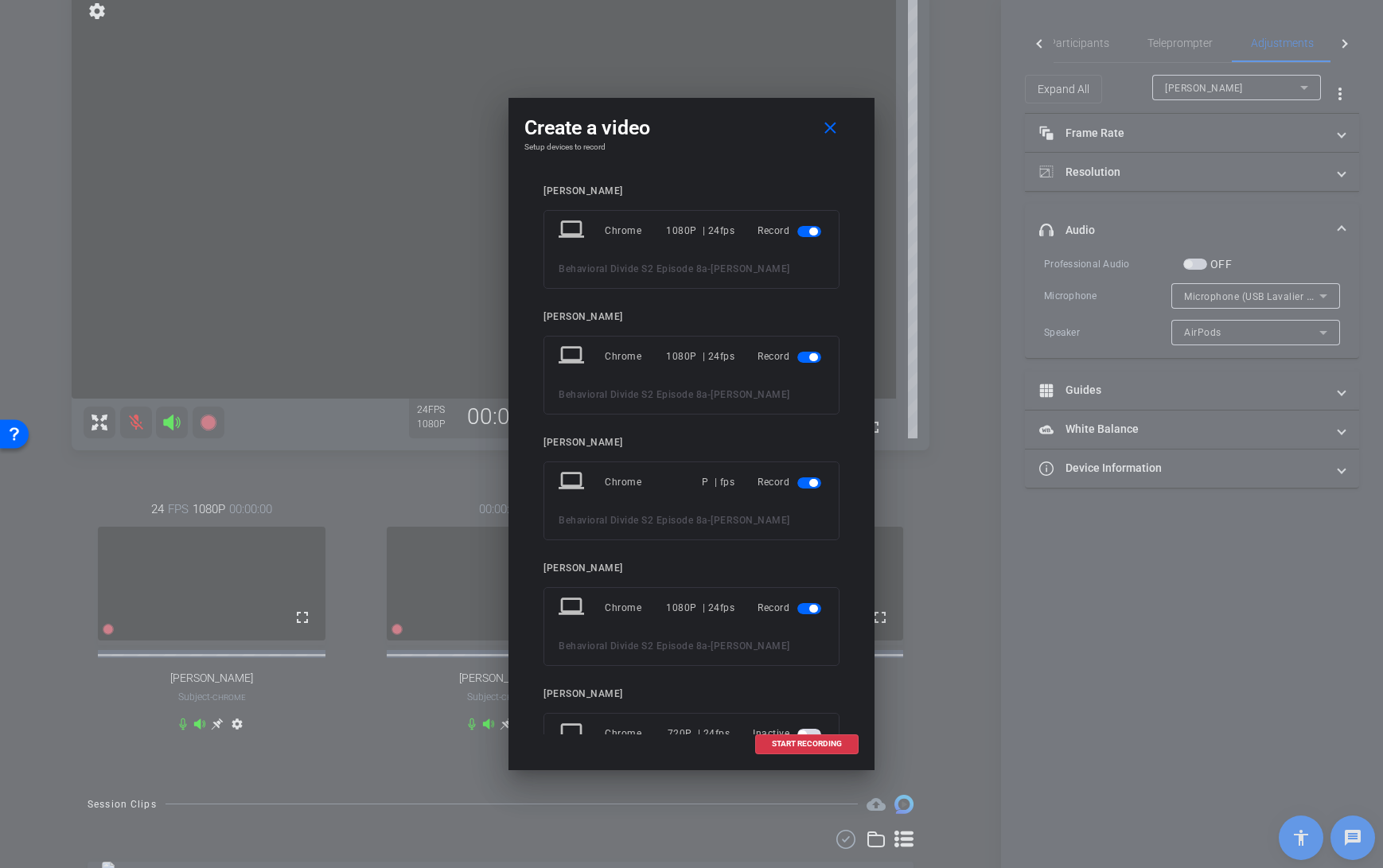
click at [810, 480] on span "button" at bounding box center [813, 483] width 8 height 8
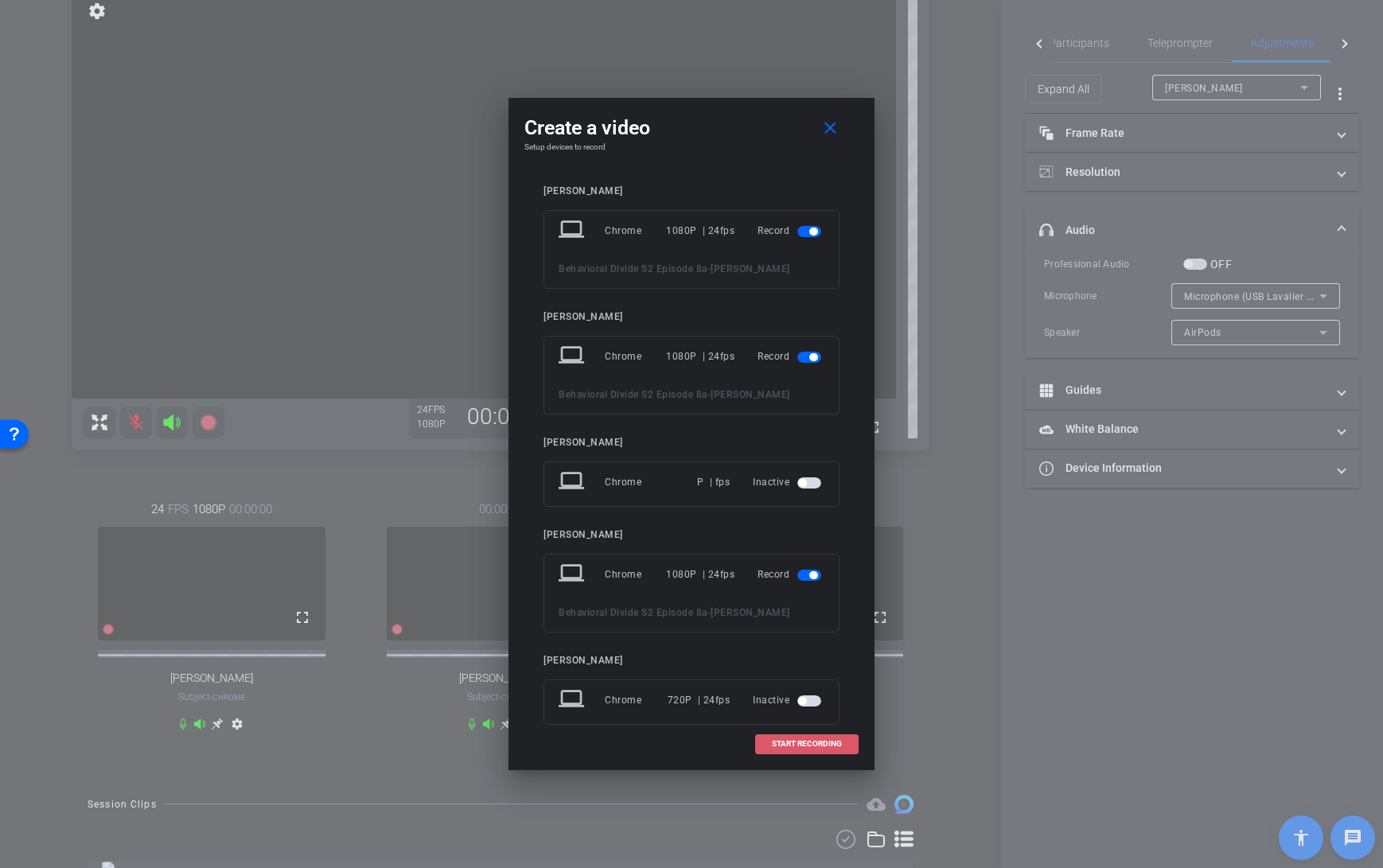
click at [796, 742] on span "START RECORDING" at bounding box center [806, 744] width 70 height 8
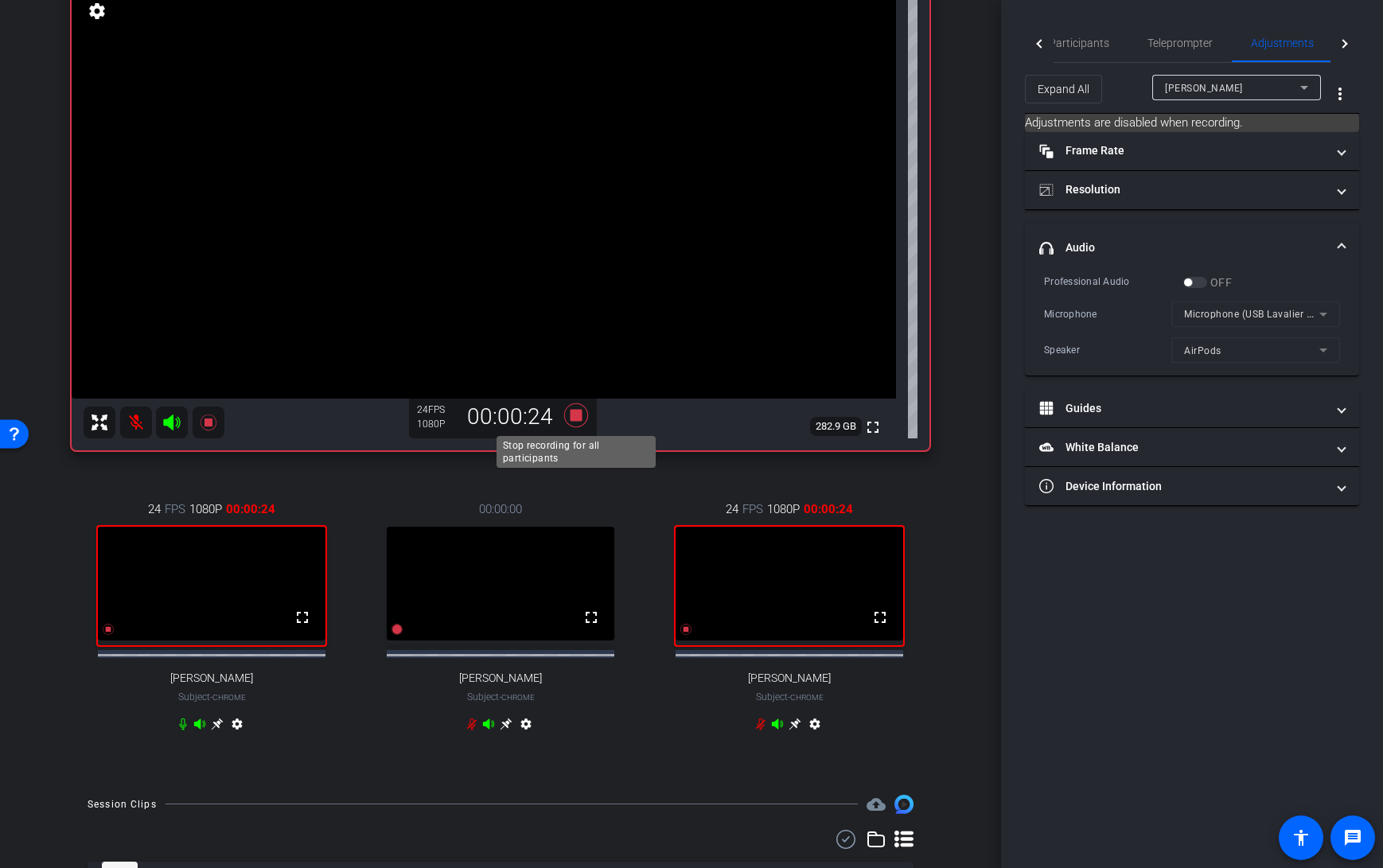
click at [574, 417] on icon at bounding box center [576, 415] width 24 height 24
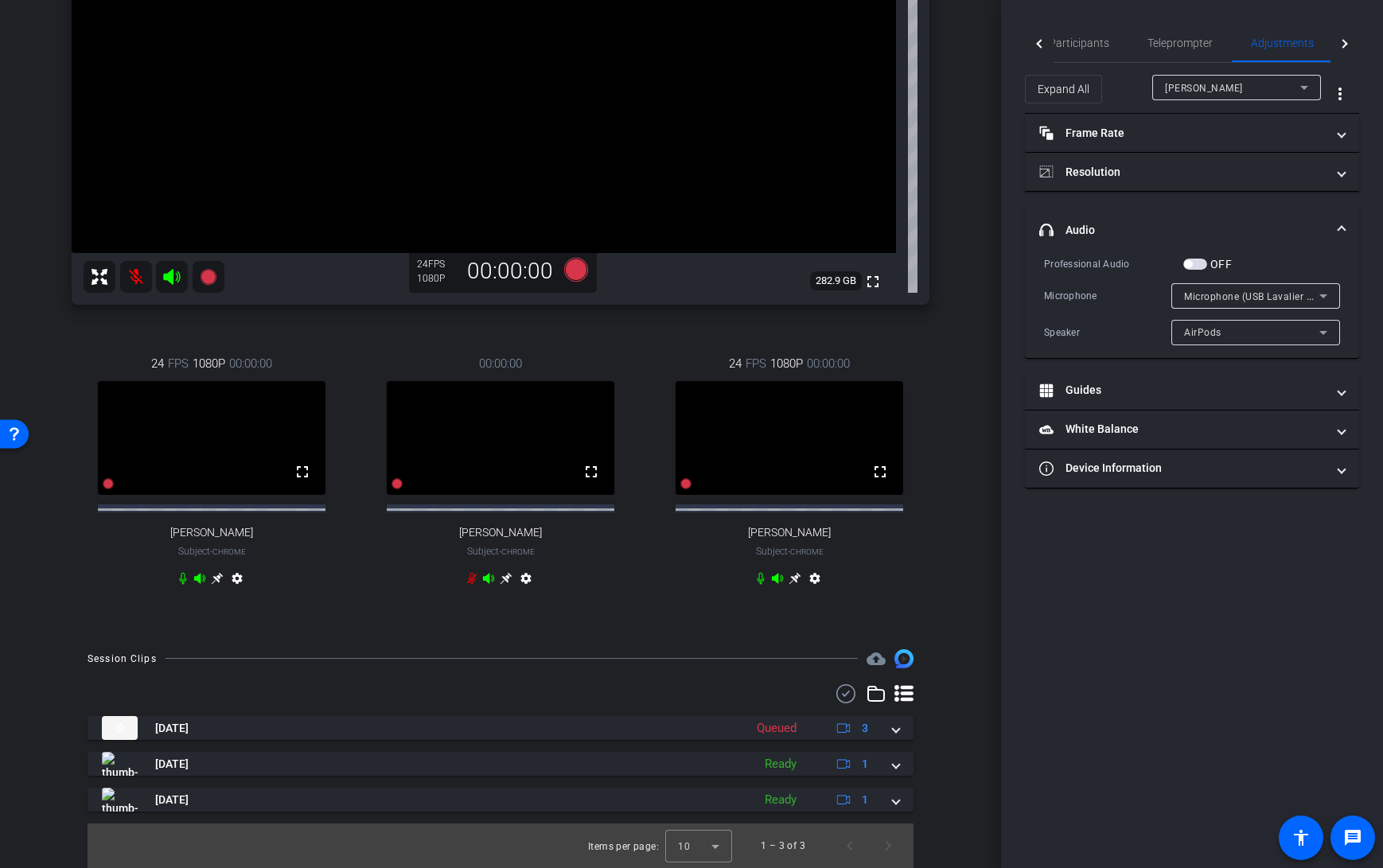
scroll to position [379, 0]
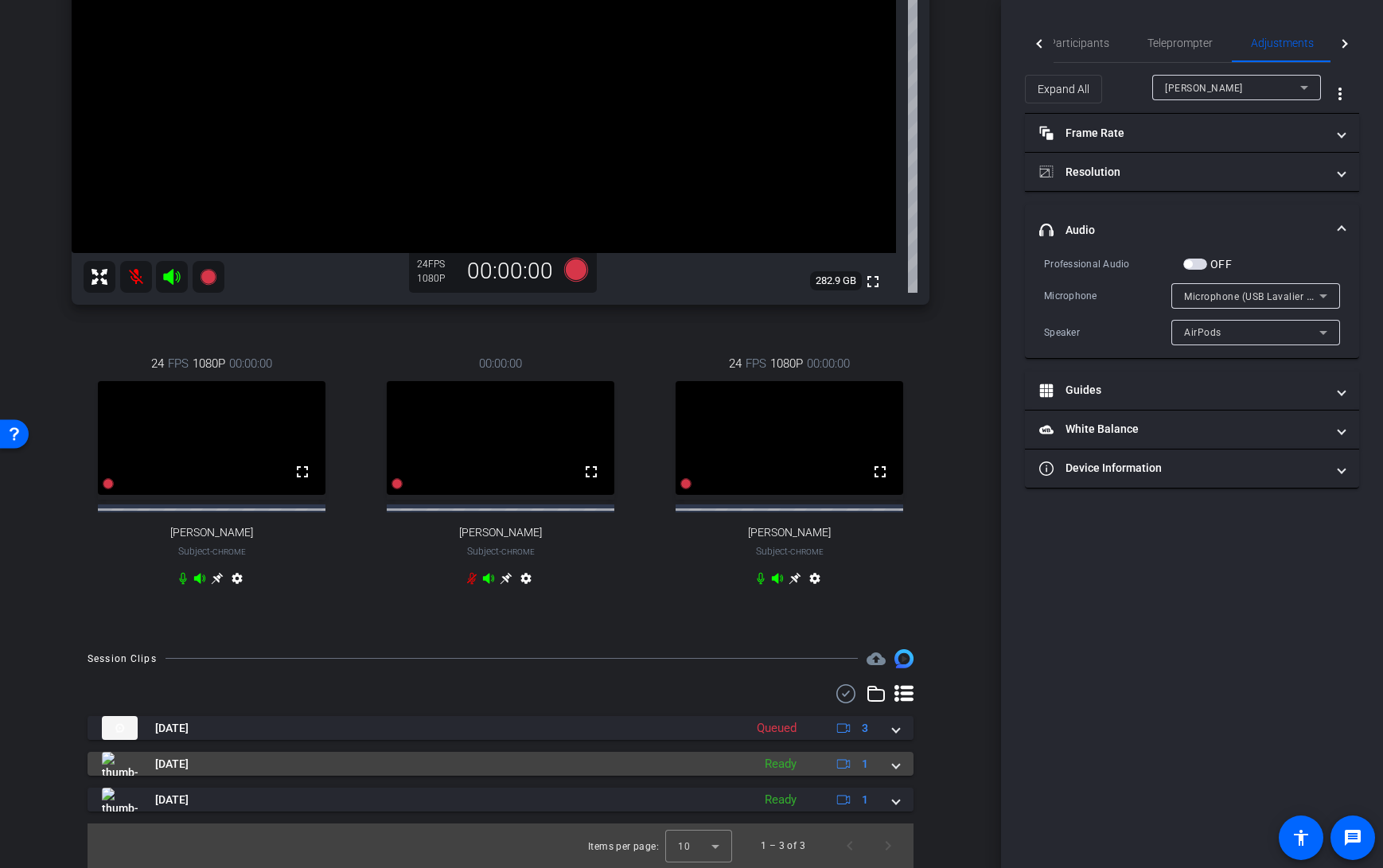
click at [902, 762] on mat-expansion-panel-header "Sep 3, 2025 Ready 1" at bounding box center [500, 764] width 826 height 24
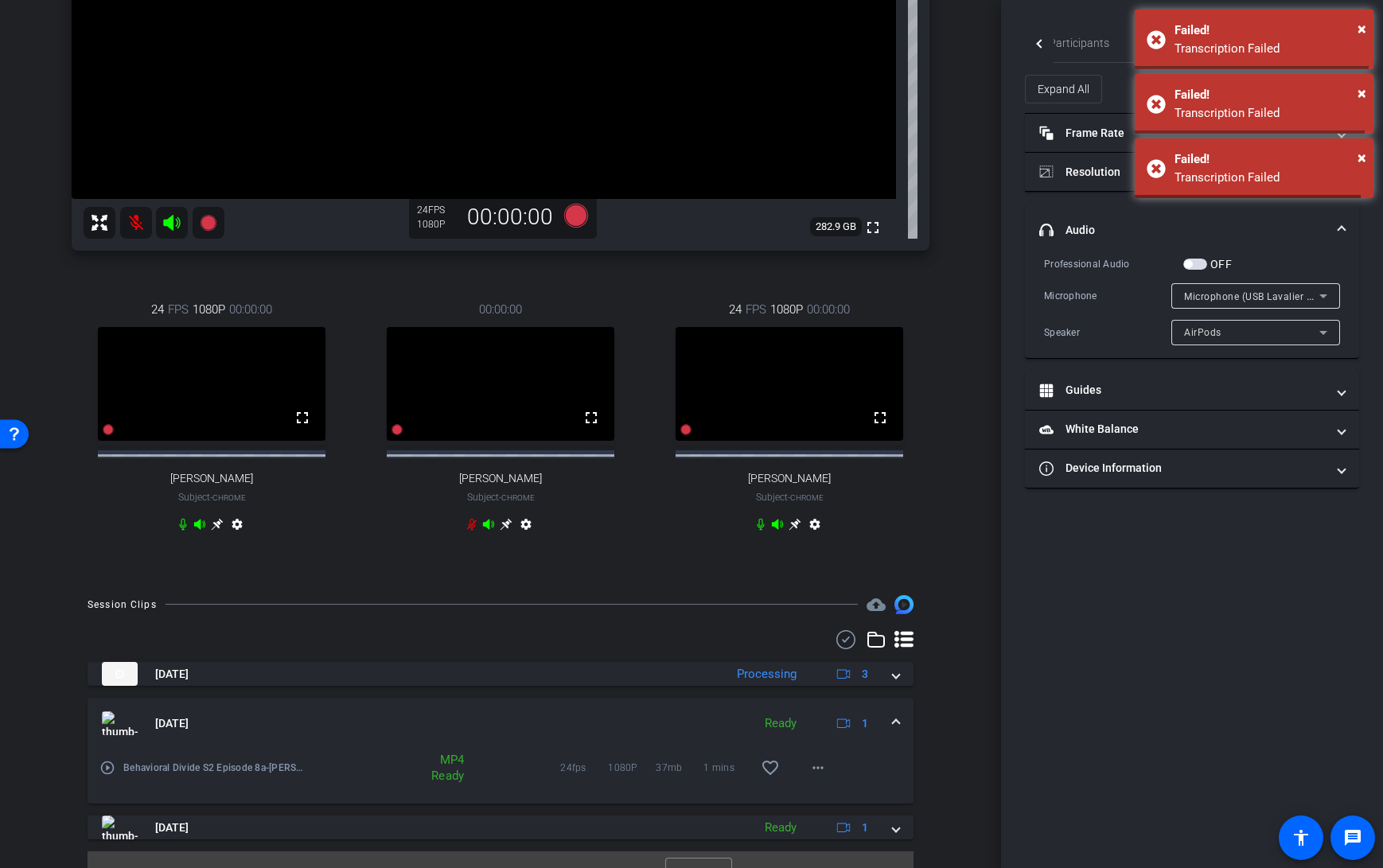
scroll to position [460, 0]
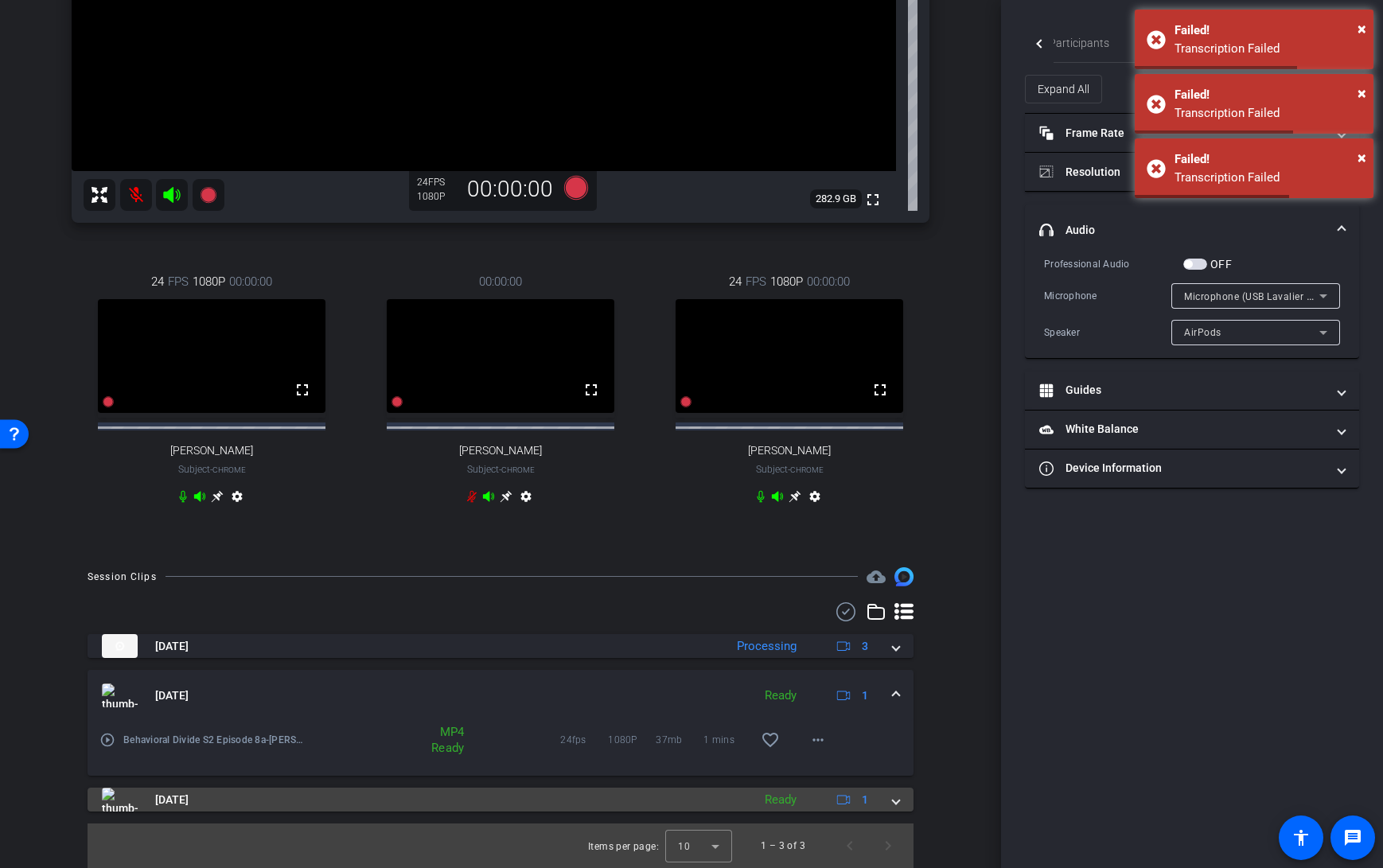
click at [895, 797] on span at bounding box center [895, 799] width 7 height 17
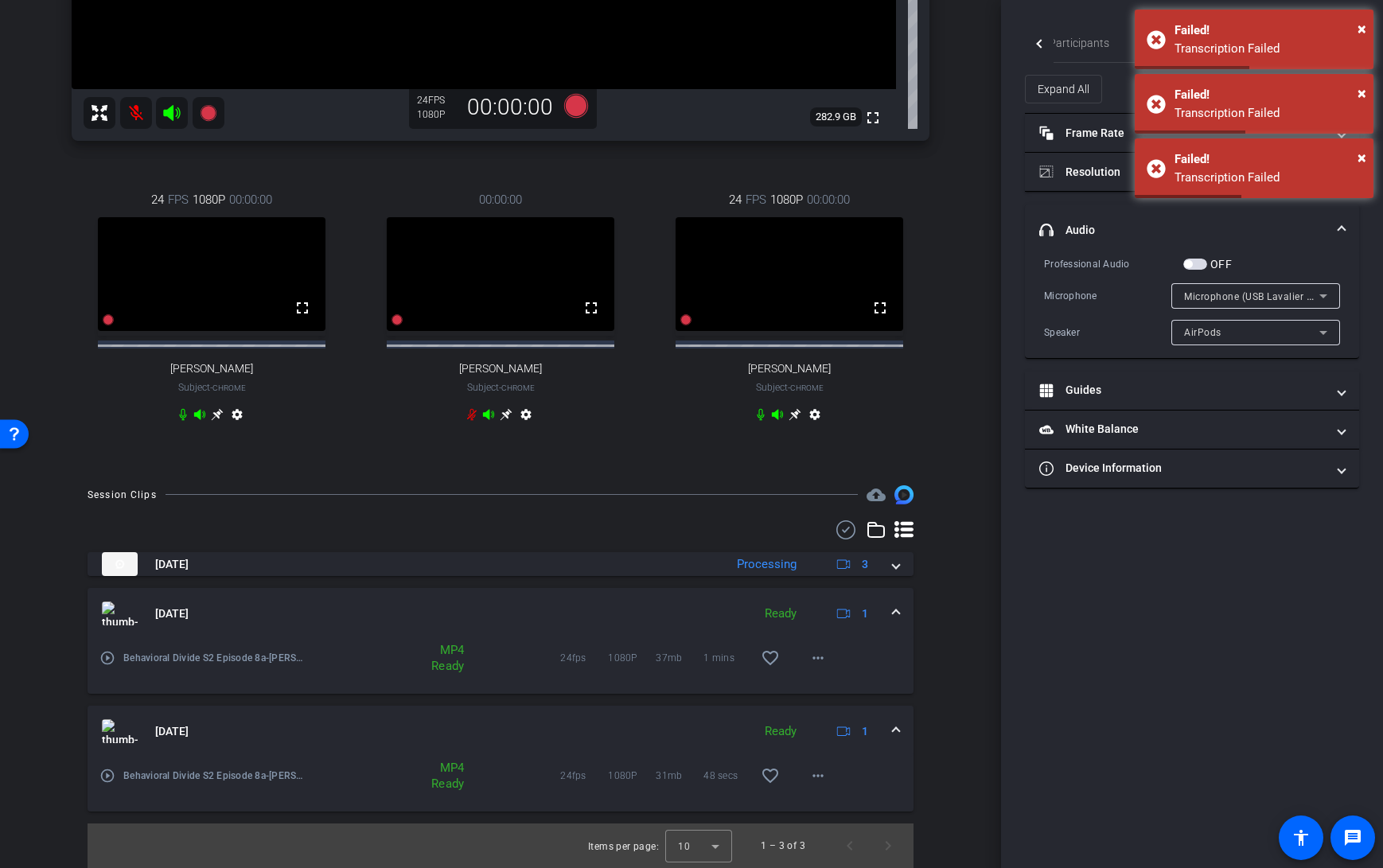
scroll to position [542, 0]
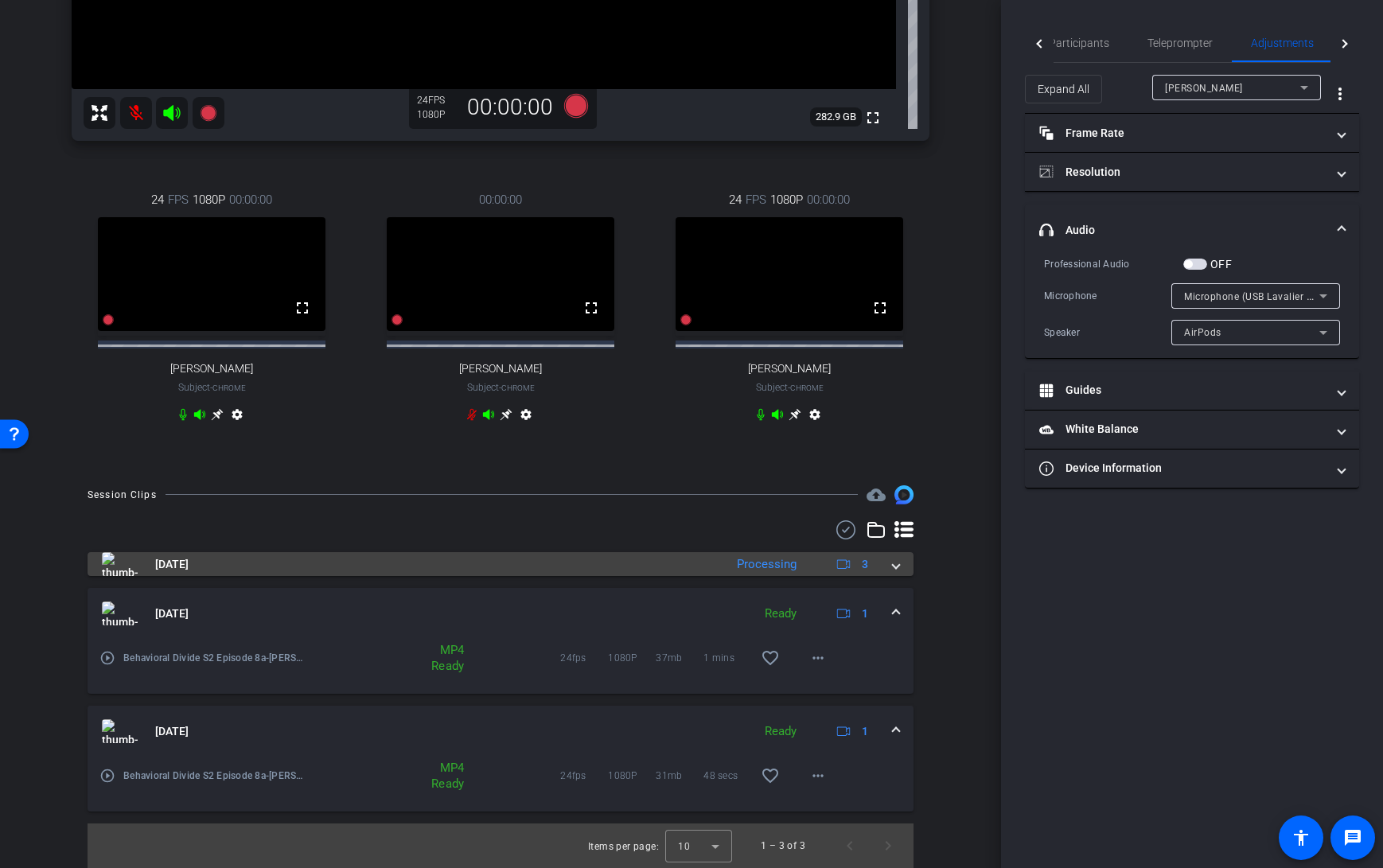
click at [894, 565] on span at bounding box center [895, 564] width 7 height 17
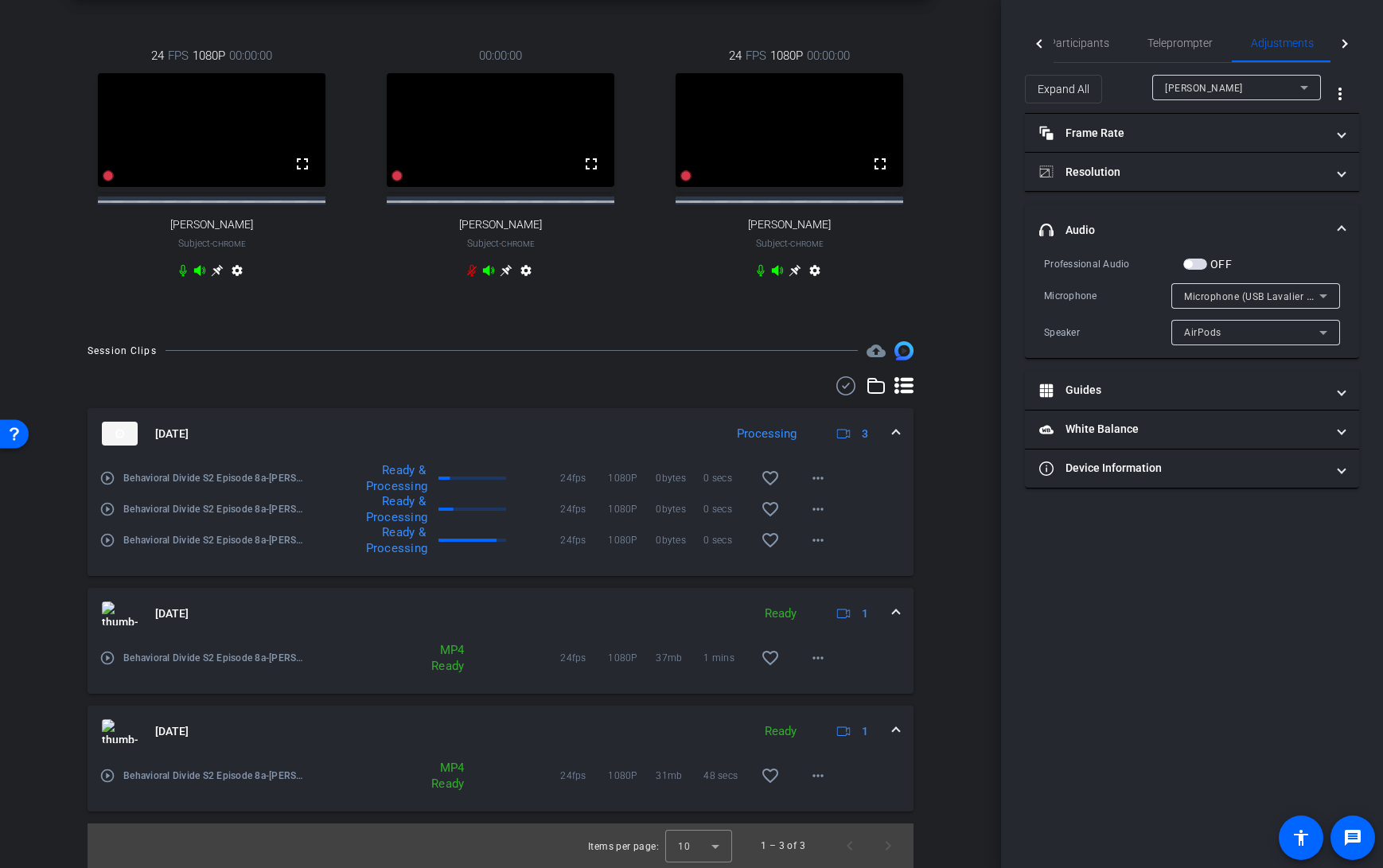
scroll to position [674, 0]
click at [897, 622] on span at bounding box center [895, 614] width 7 height 17
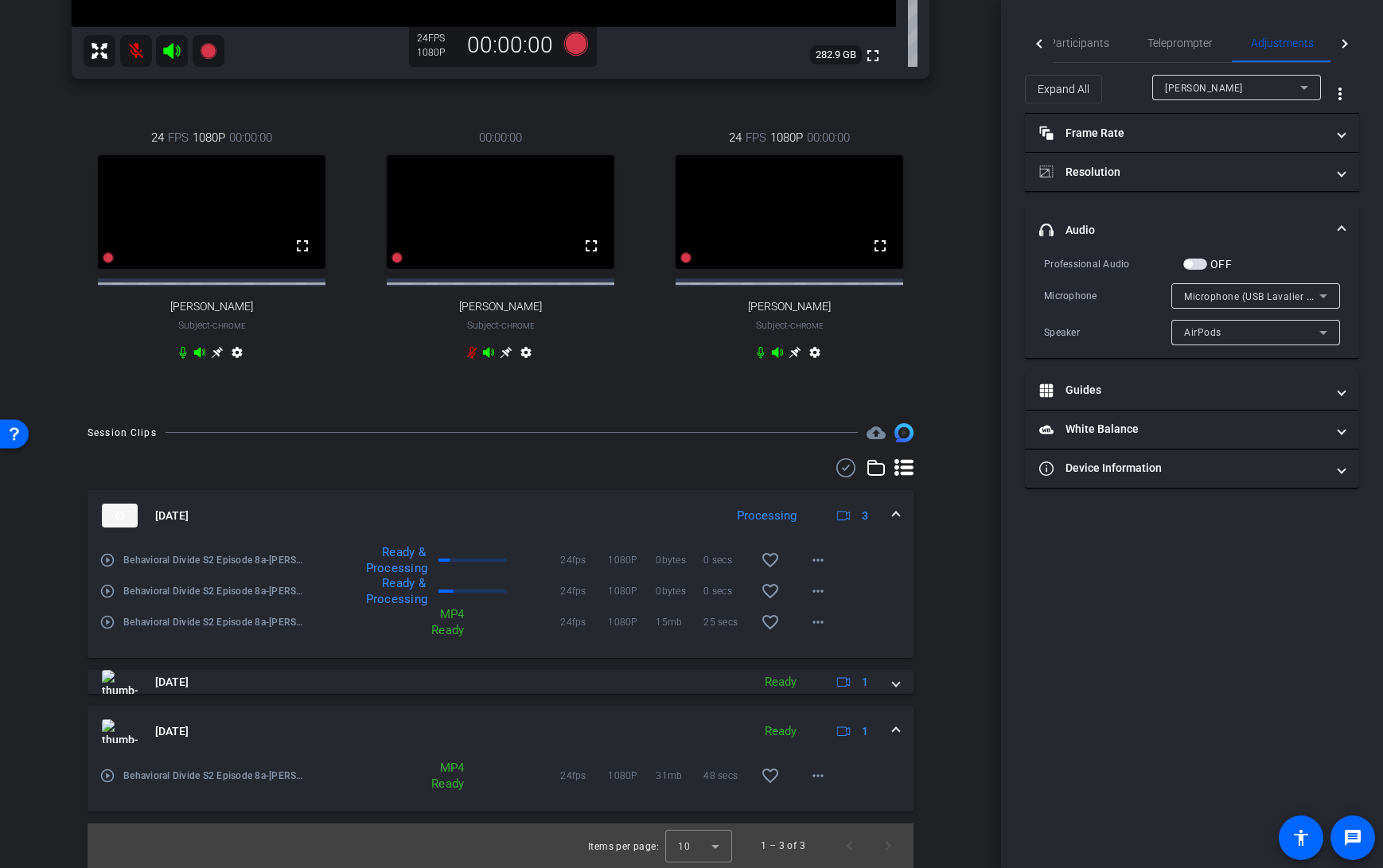
scroll to position [604, 0]
click at [897, 728] on span at bounding box center [895, 732] width 7 height 17
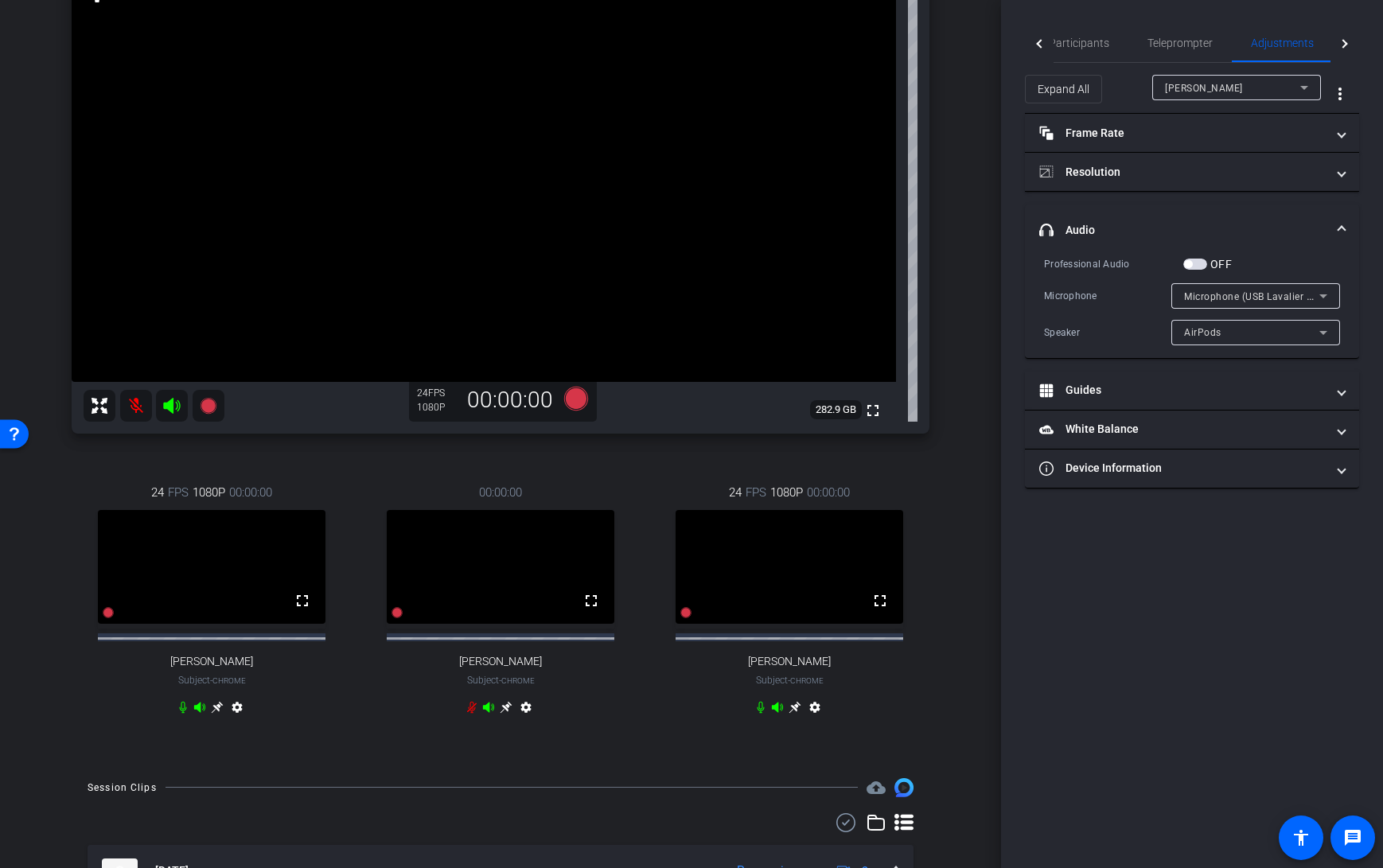
scroll to position [193, 0]
click at [1075, 37] on span "Participants" at bounding box center [1078, 43] width 60 height 11
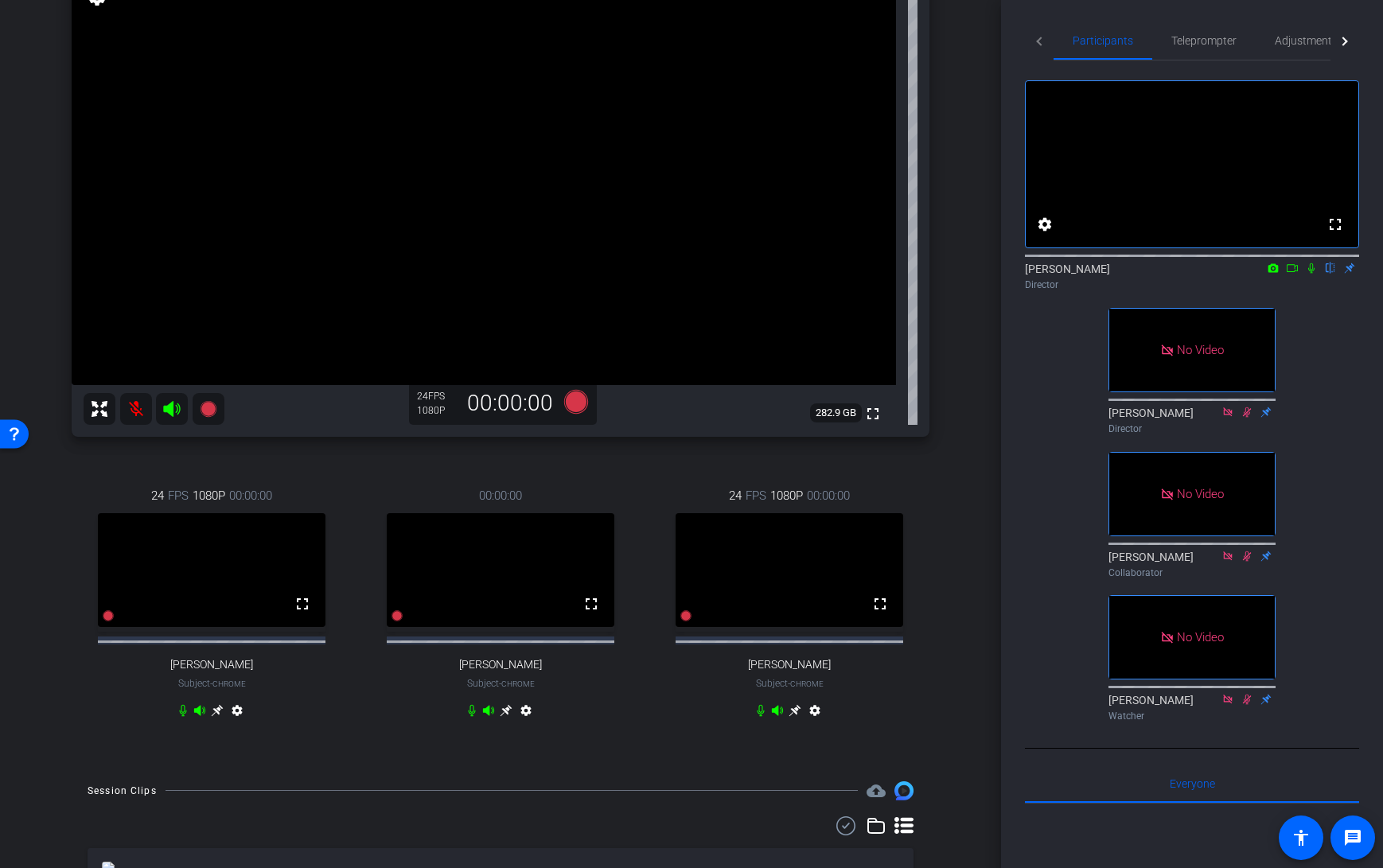
scroll to position [191, 0]
click at [573, 406] on icon at bounding box center [576, 403] width 24 height 24
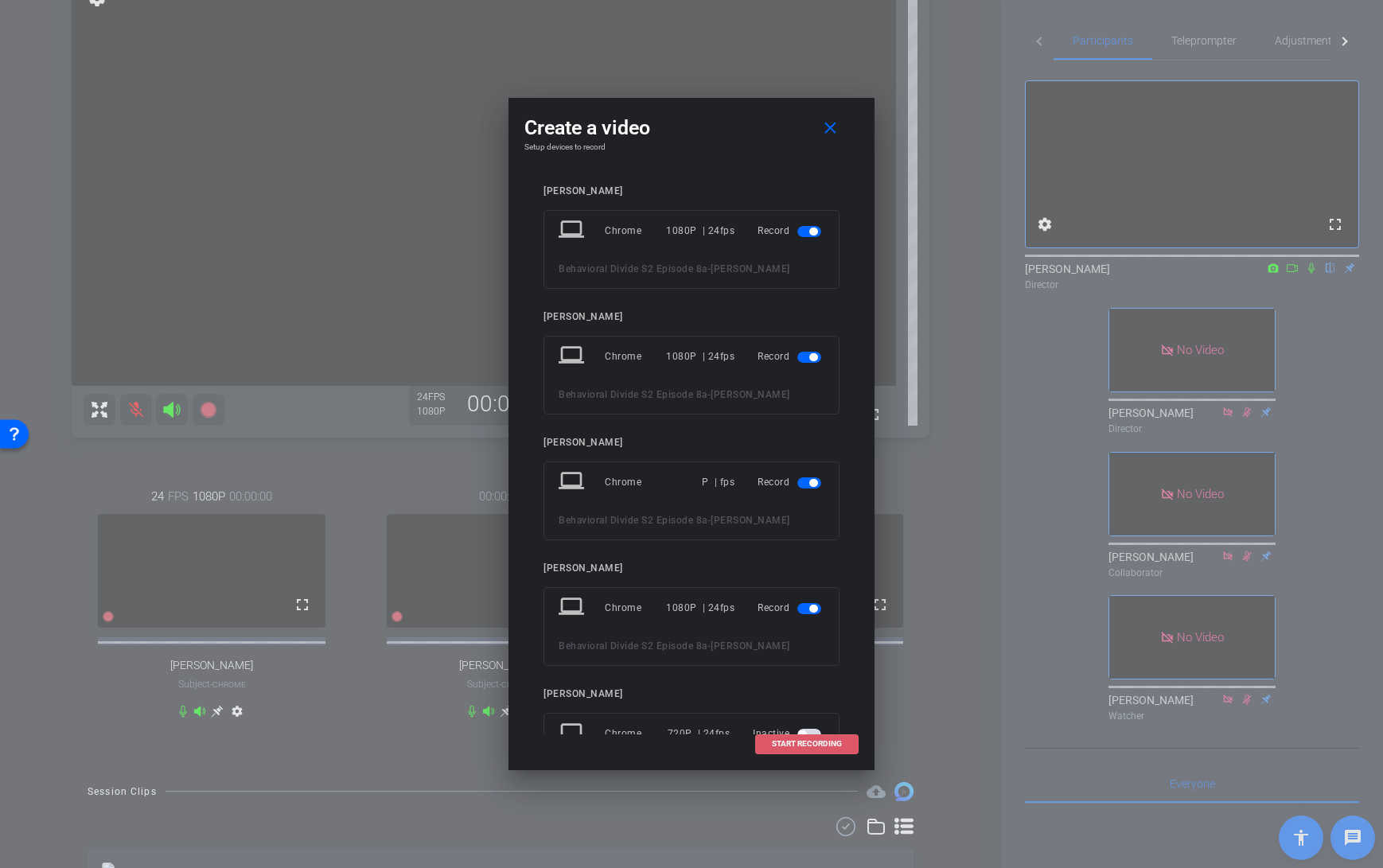
click at [791, 744] on span "START RECORDING" at bounding box center [806, 744] width 70 height 8
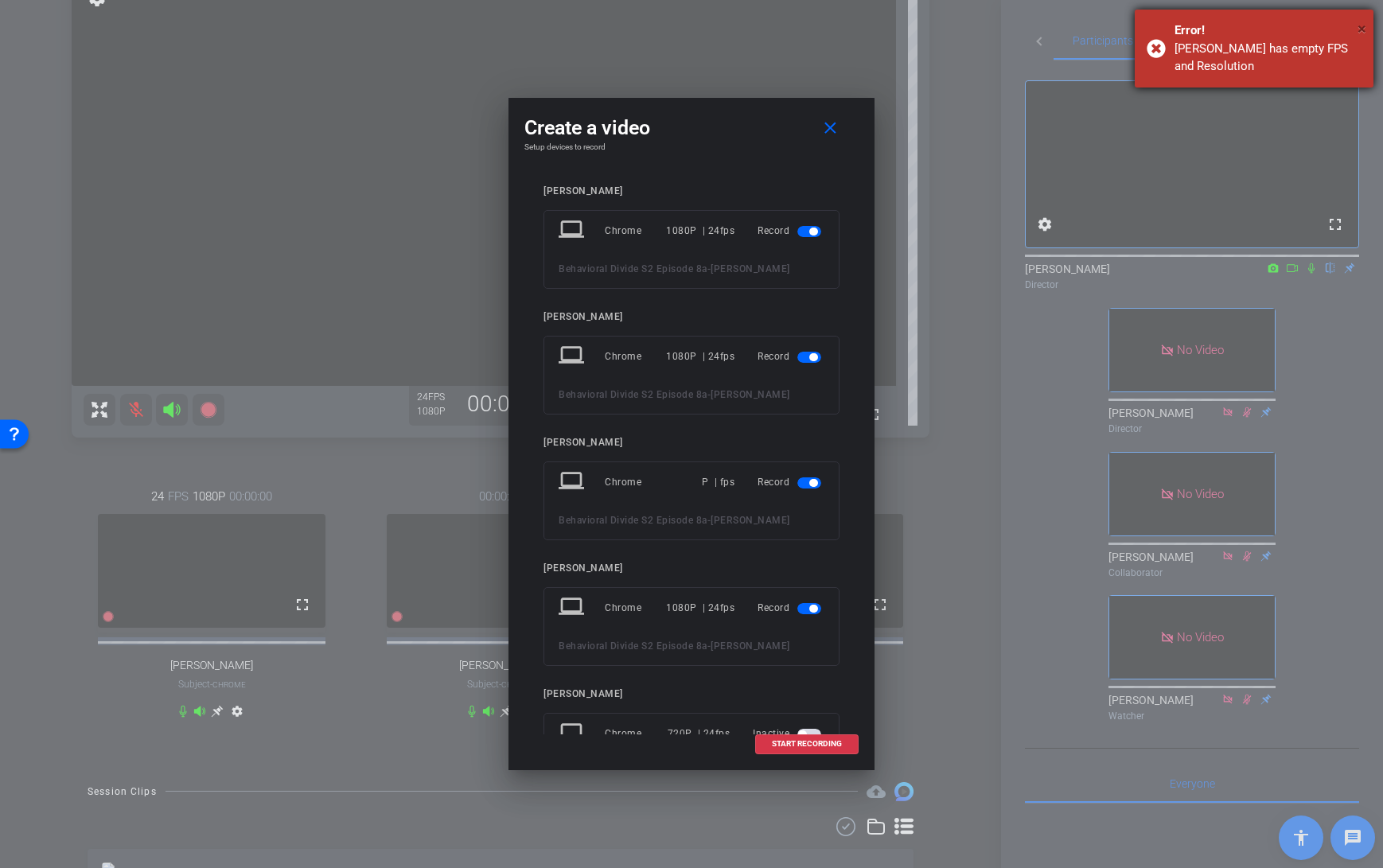
click at [1358, 29] on span "×" at bounding box center [1361, 29] width 8 height 19
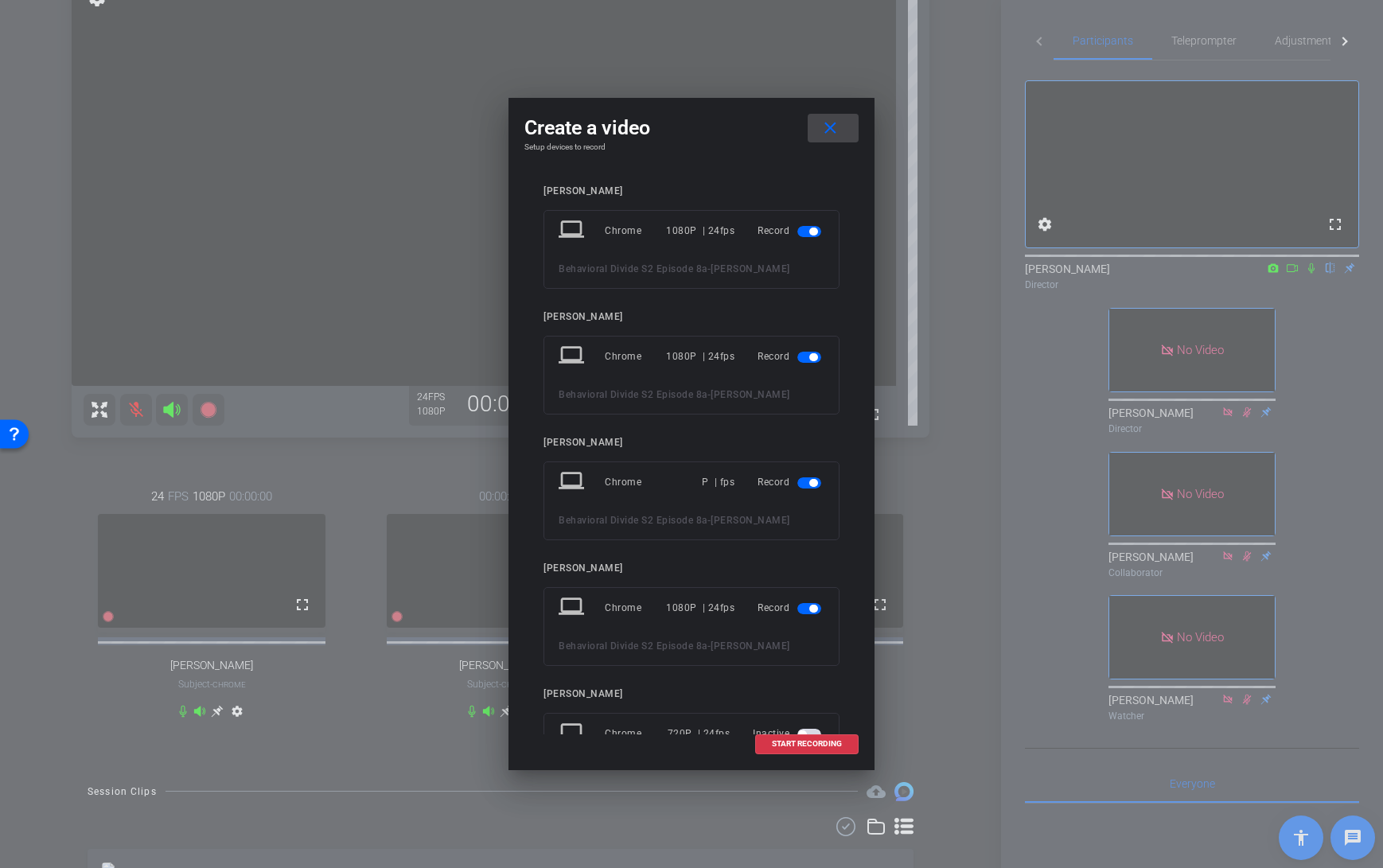
click at [829, 127] on mat-icon "close" at bounding box center [829, 128] width 20 height 19
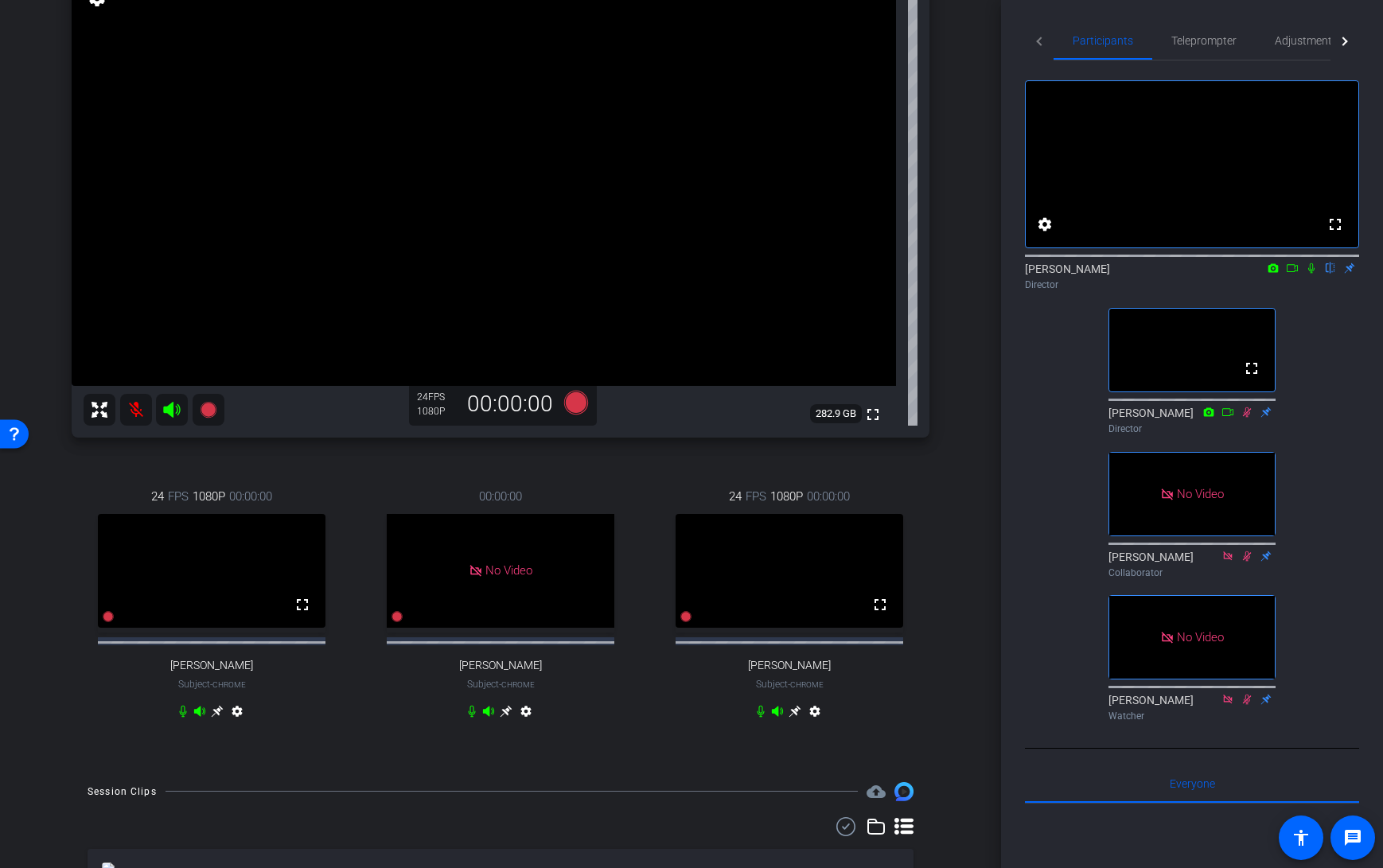
click at [645, 681] on div "24 FPS 1080P 00:00:00 fullscreen Mark Meredith Subject - Chrome settings 00:00:…" at bounding box center [500, 605] width 857 height 289
click at [635, 750] on div "00:00:00 No Video Ellen Peters Subject - Chrome settings" at bounding box center [501, 605] width 281 height 289
click at [576, 405] on icon at bounding box center [576, 403] width 24 height 24
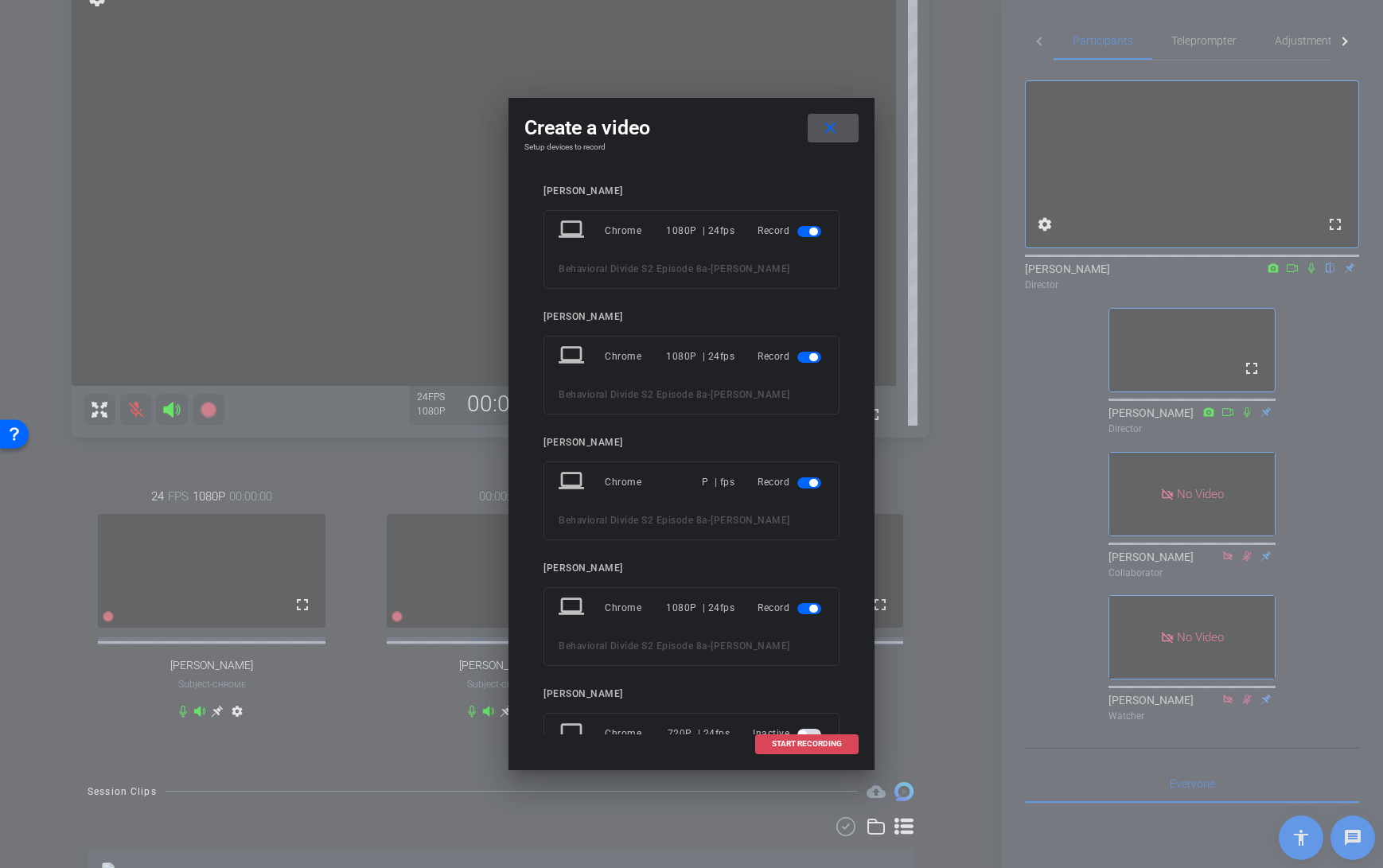
click at [797, 745] on span "START RECORDING" at bounding box center [806, 744] width 70 height 8
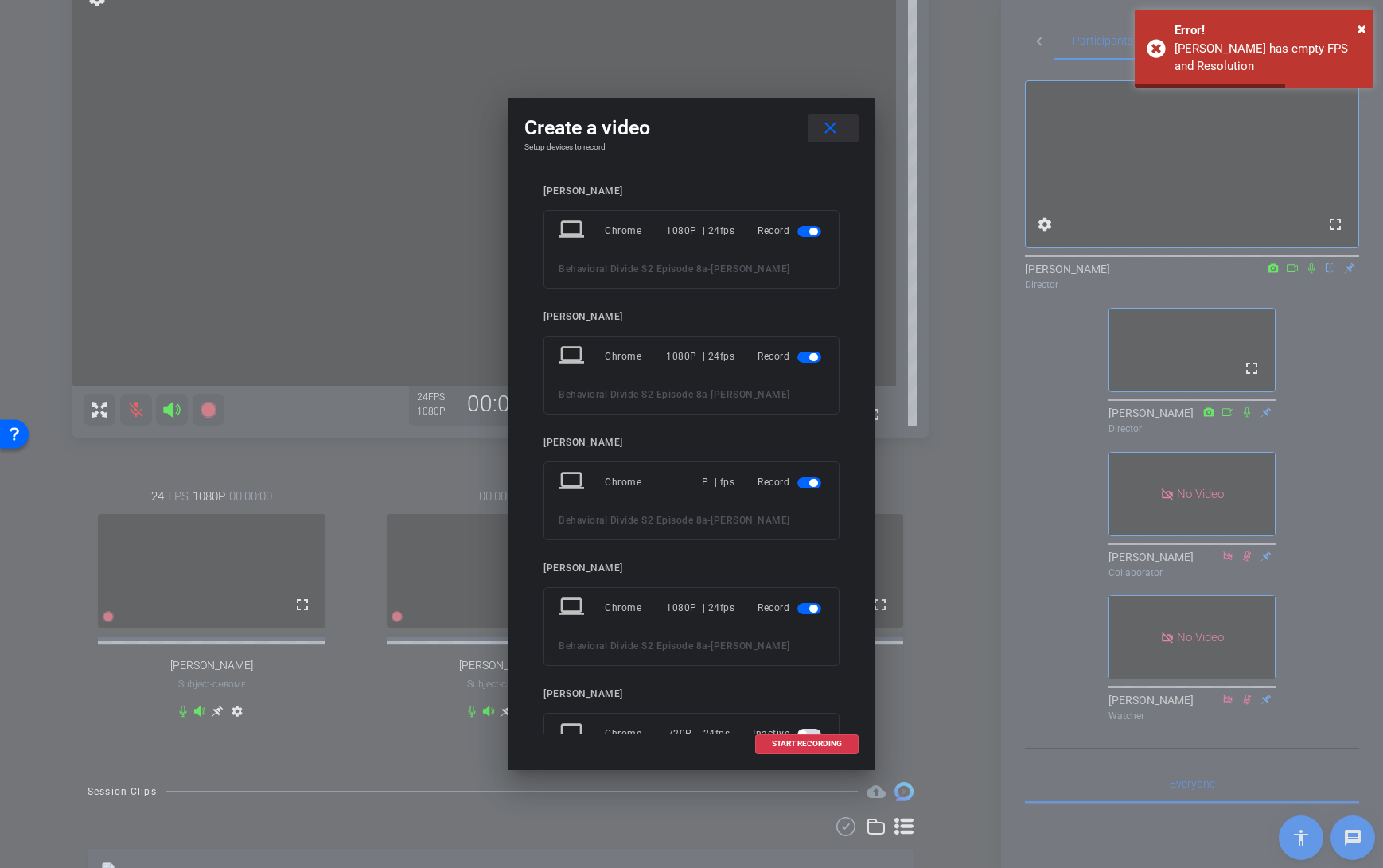
click at [829, 125] on mat-icon "close" at bounding box center [829, 128] width 20 height 19
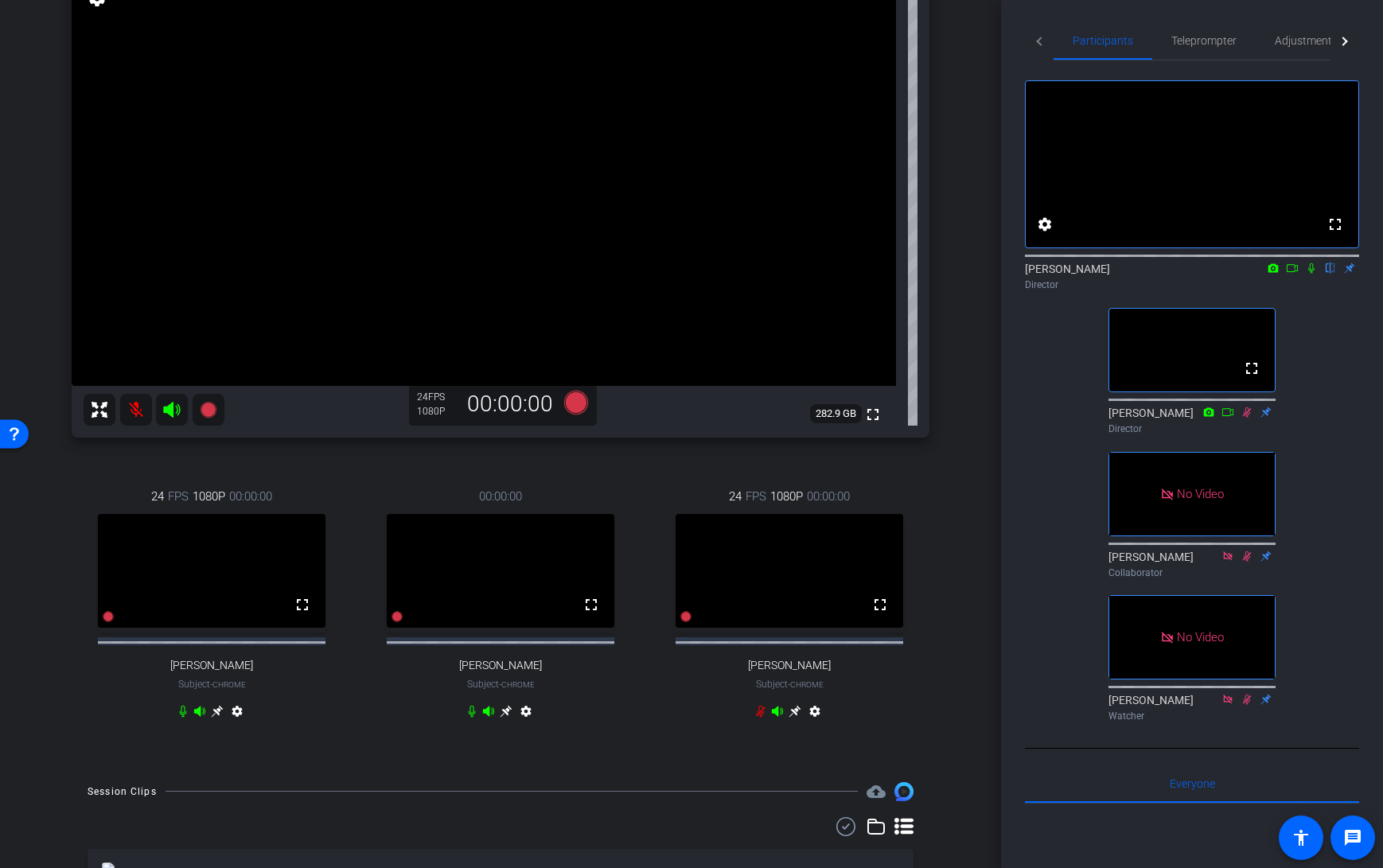
scroll to position [0, 0]
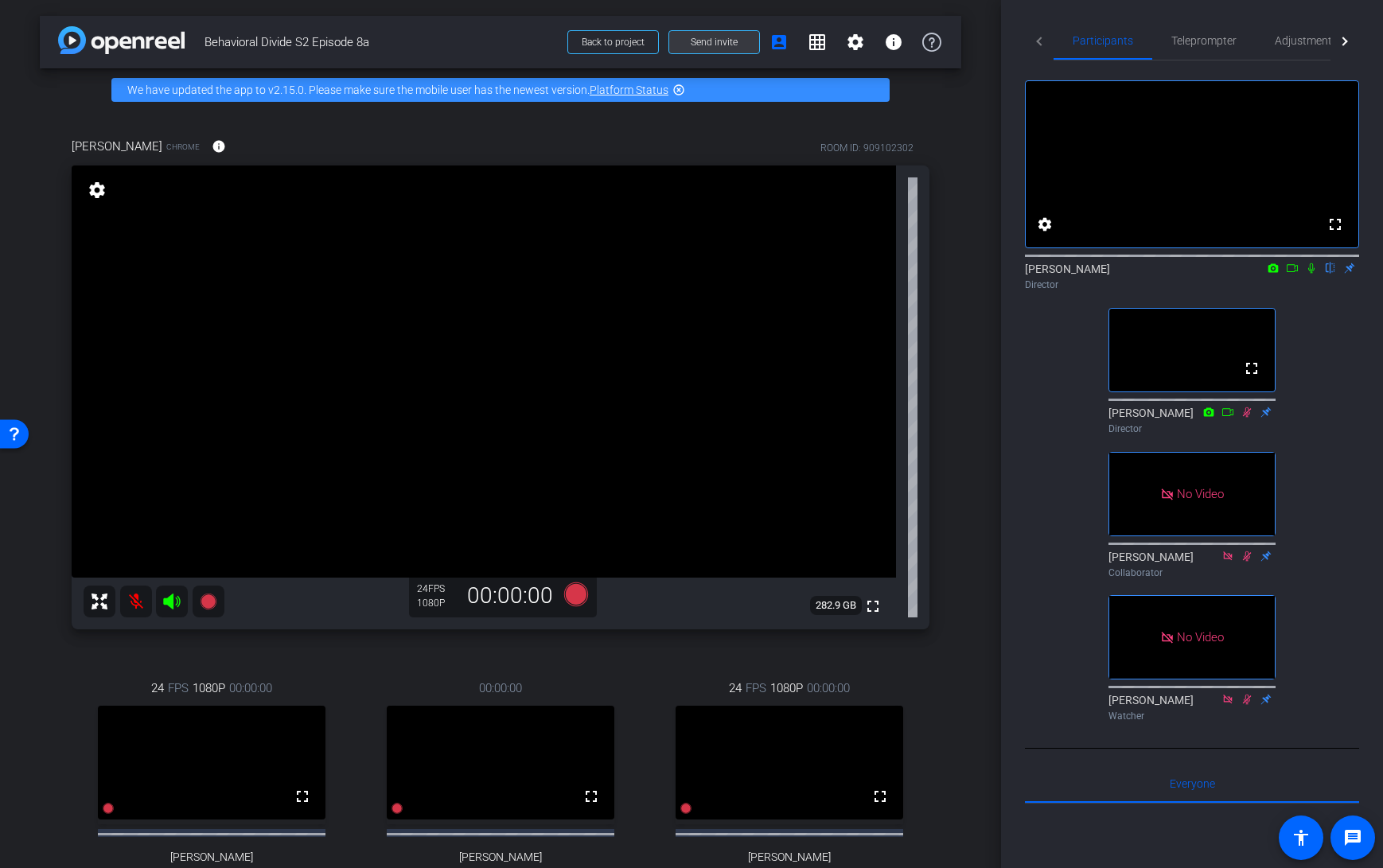
click at [706, 43] on span "Send invite" at bounding box center [714, 43] width 47 height 13
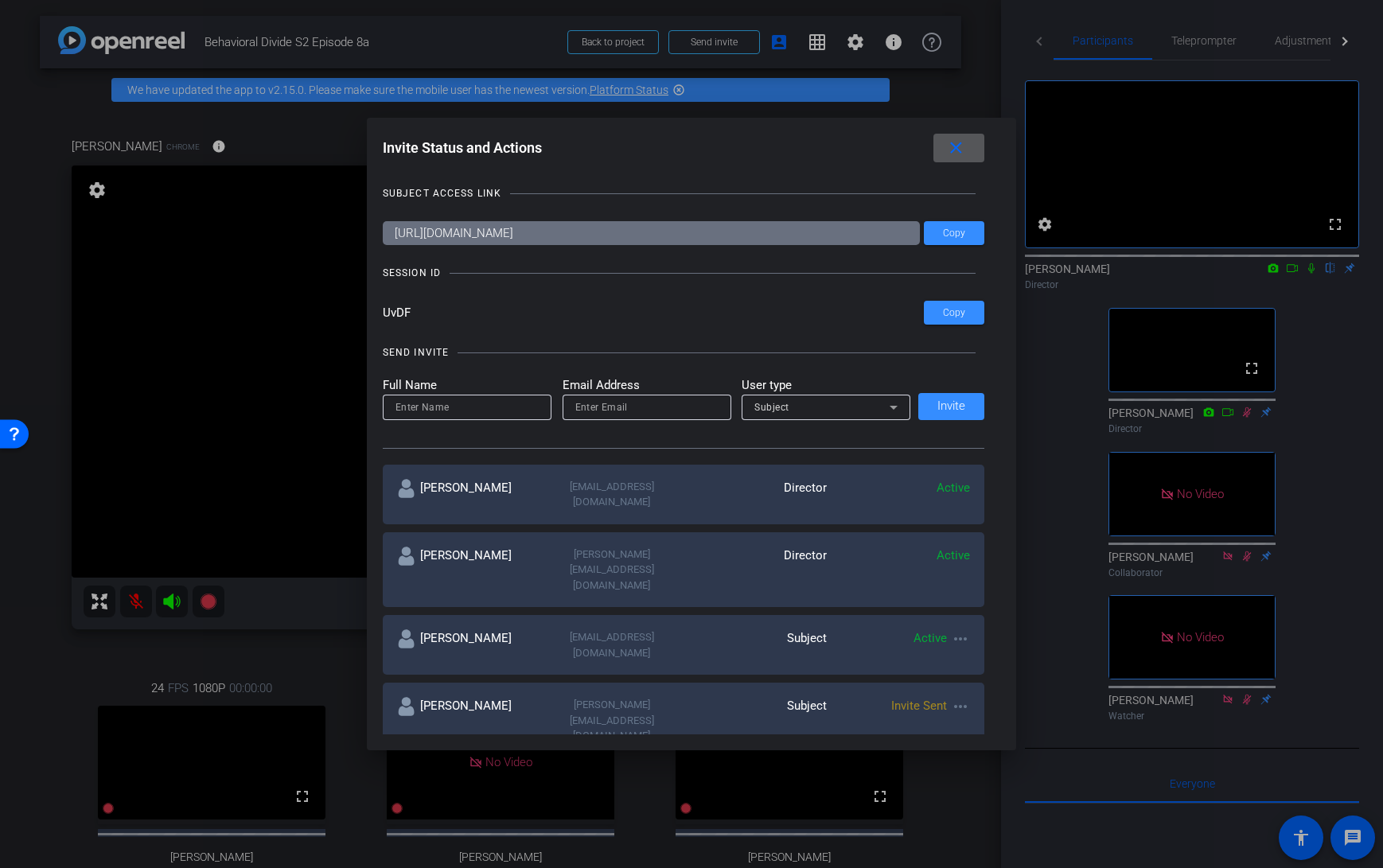
click at [966, 147] on span at bounding box center [959, 148] width 51 height 38
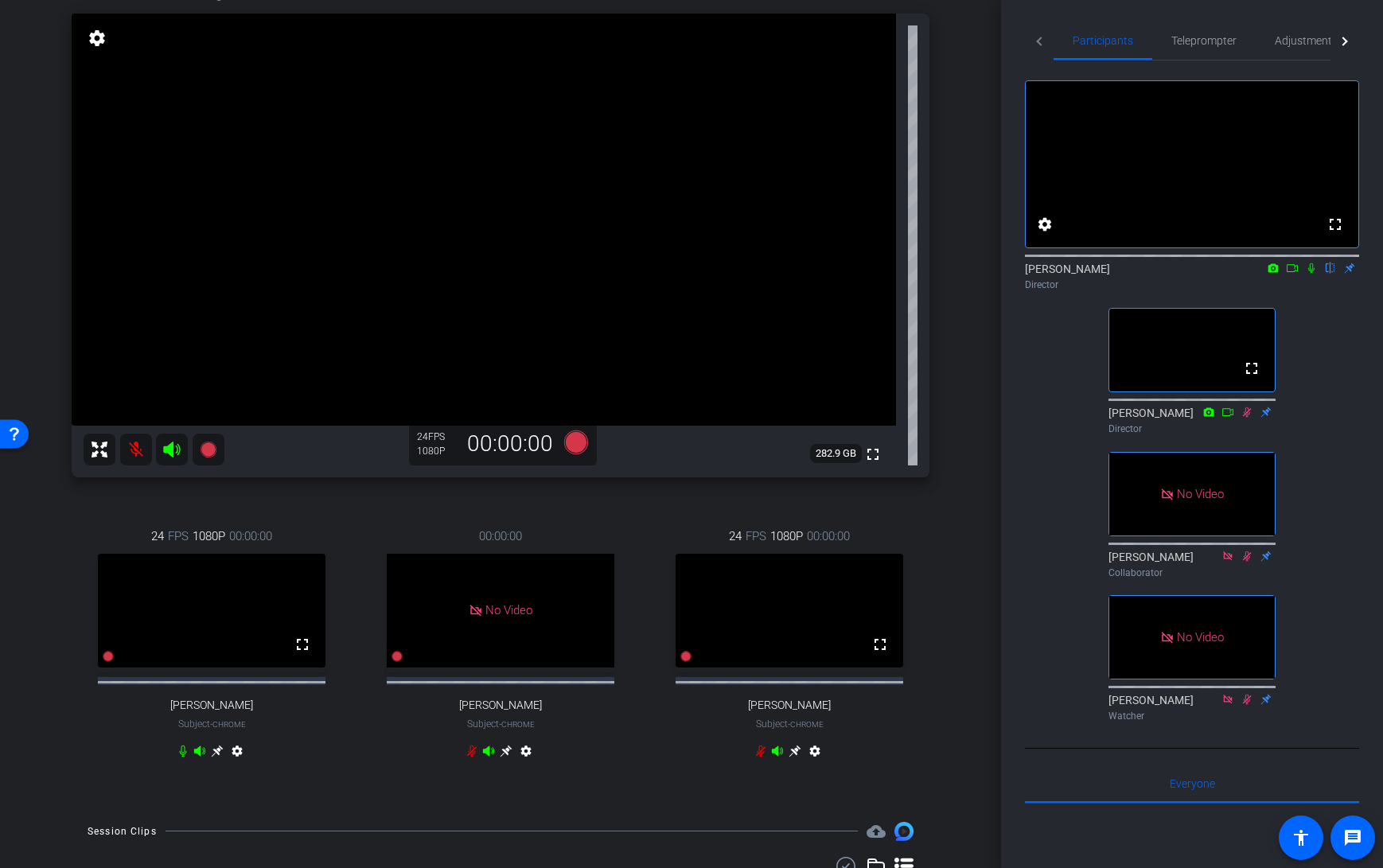
scroll to position [152, 0]
click at [577, 446] on icon at bounding box center [576, 442] width 24 height 24
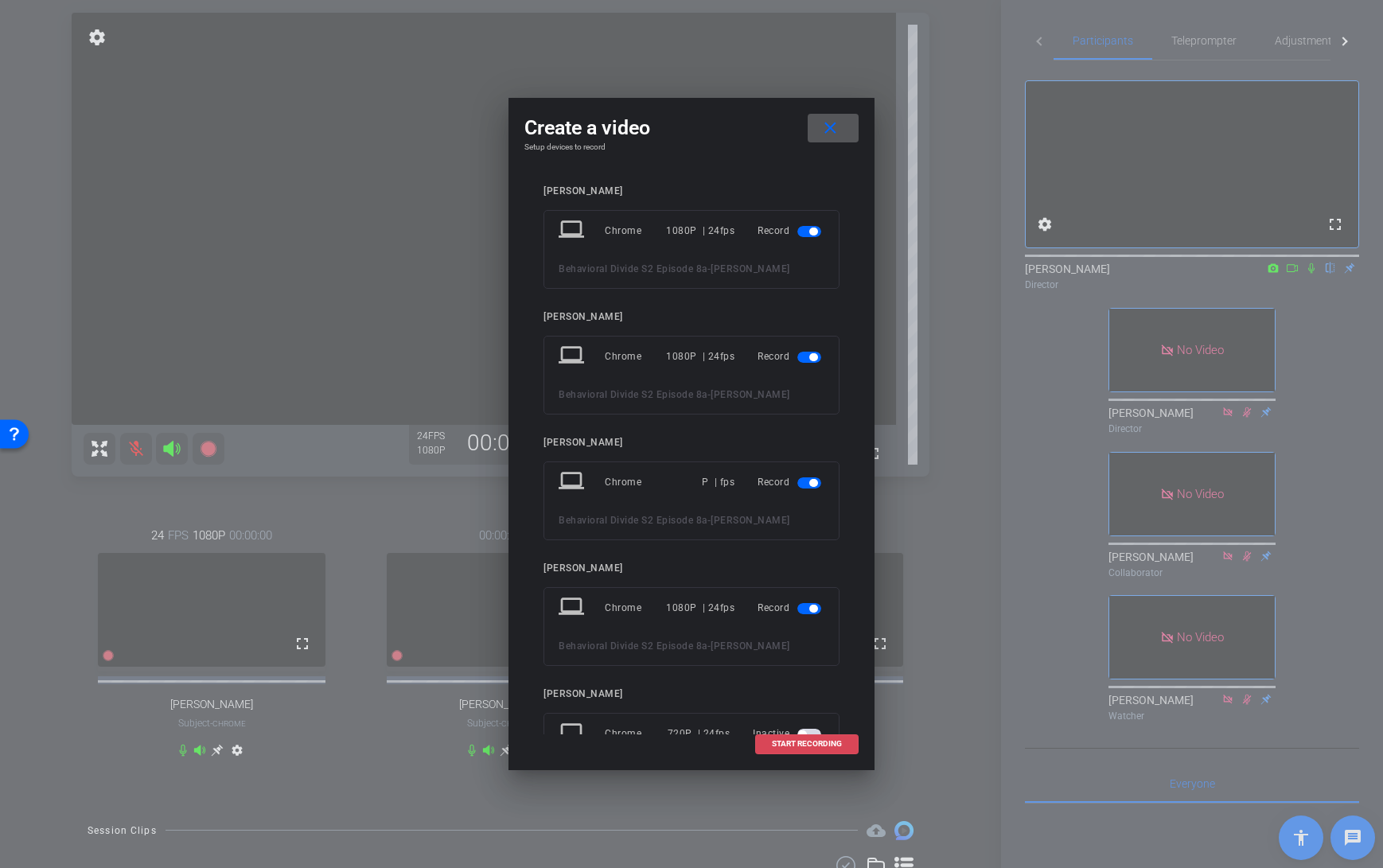
click at [797, 751] on span at bounding box center [807, 743] width 102 height 38
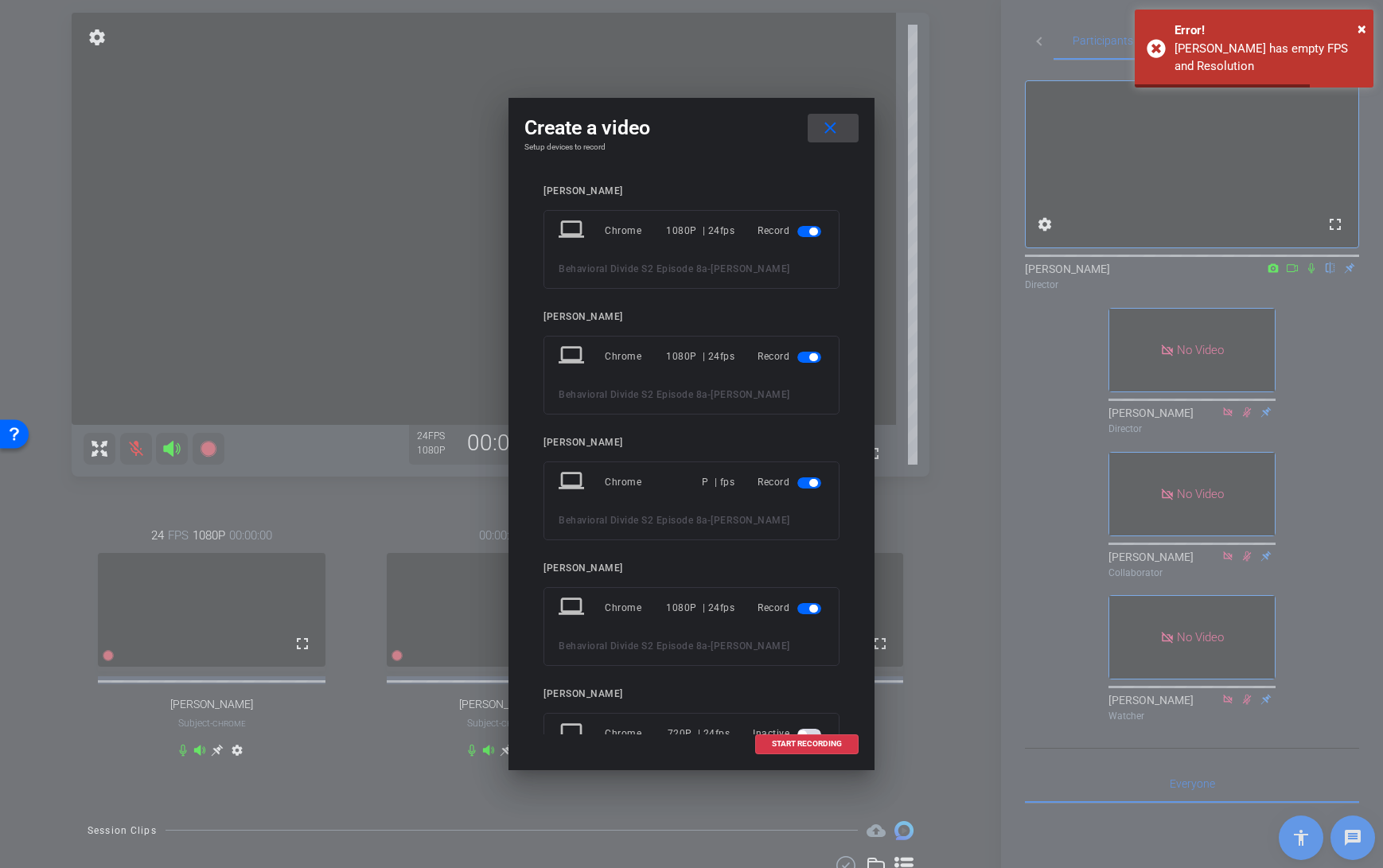
click at [832, 127] on mat-icon "close" at bounding box center [829, 128] width 20 height 19
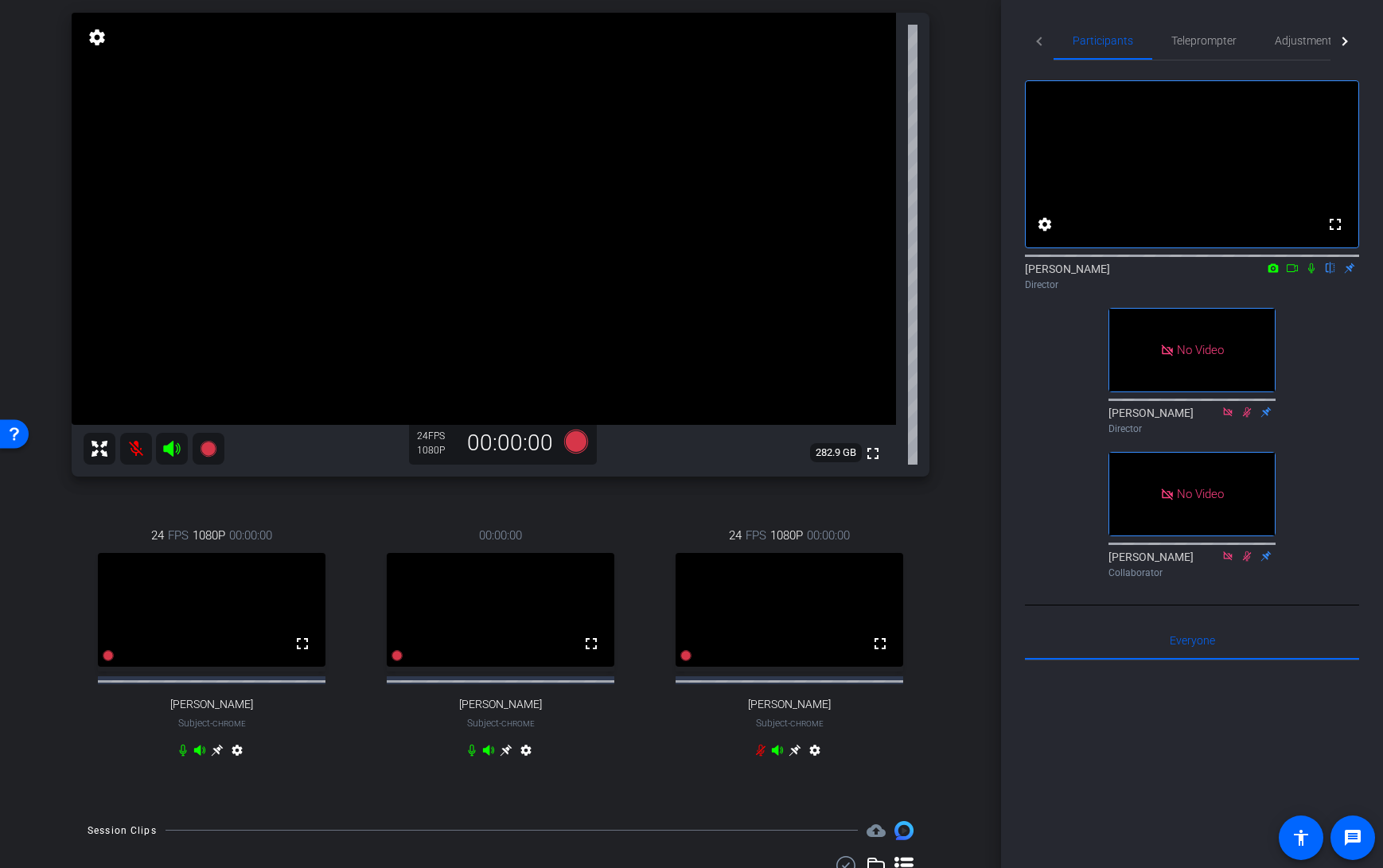
click at [969, 110] on div "arrow_back Behavioral Divide S2 Episode 8a Back to project Send invite account_…" at bounding box center [501, 281] width 1001 height 868
click at [580, 447] on icon at bounding box center [576, 442] width 24 height 24
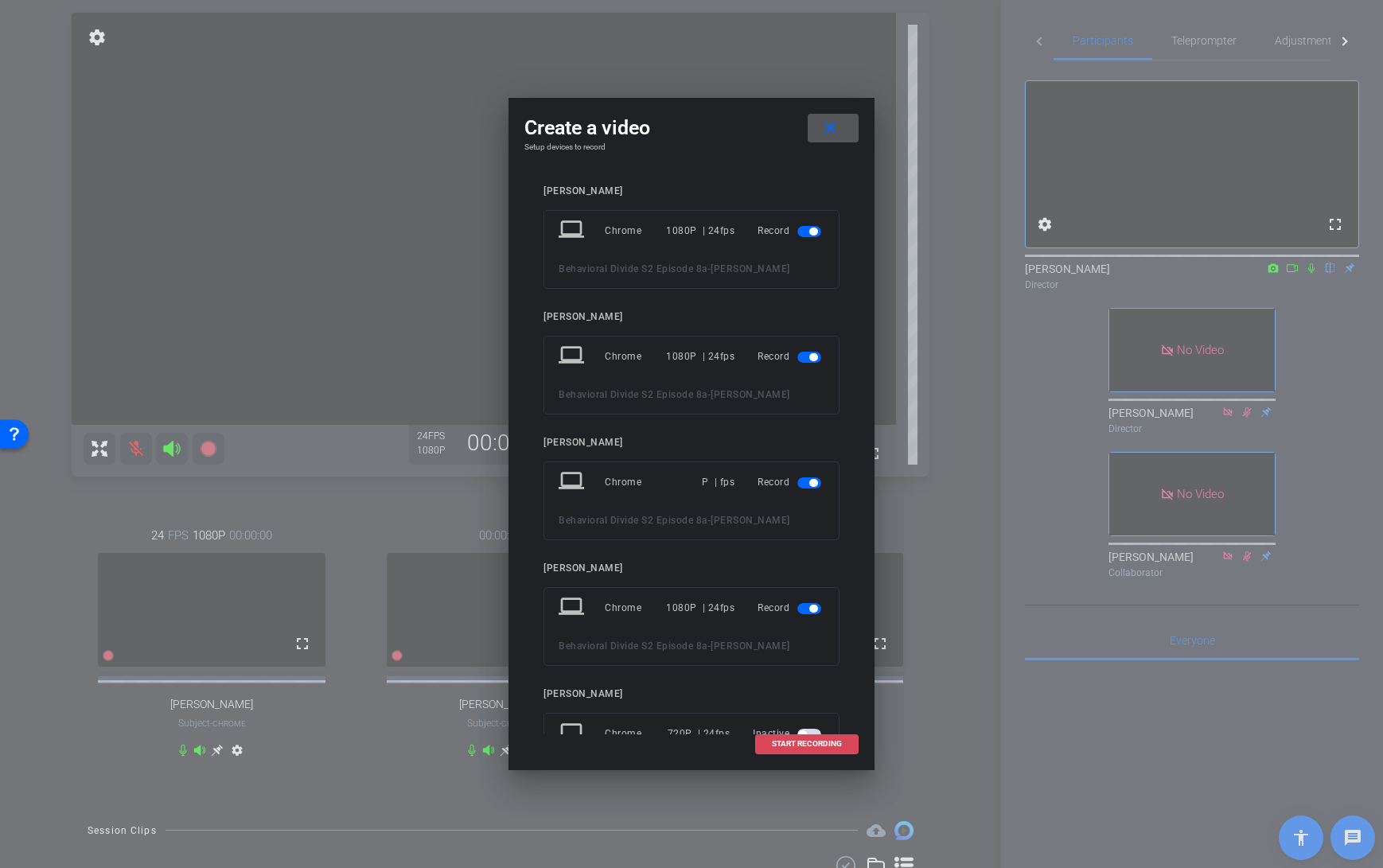
click at [792, 733] on span at bounding box center [807, 743] width 102 height 38
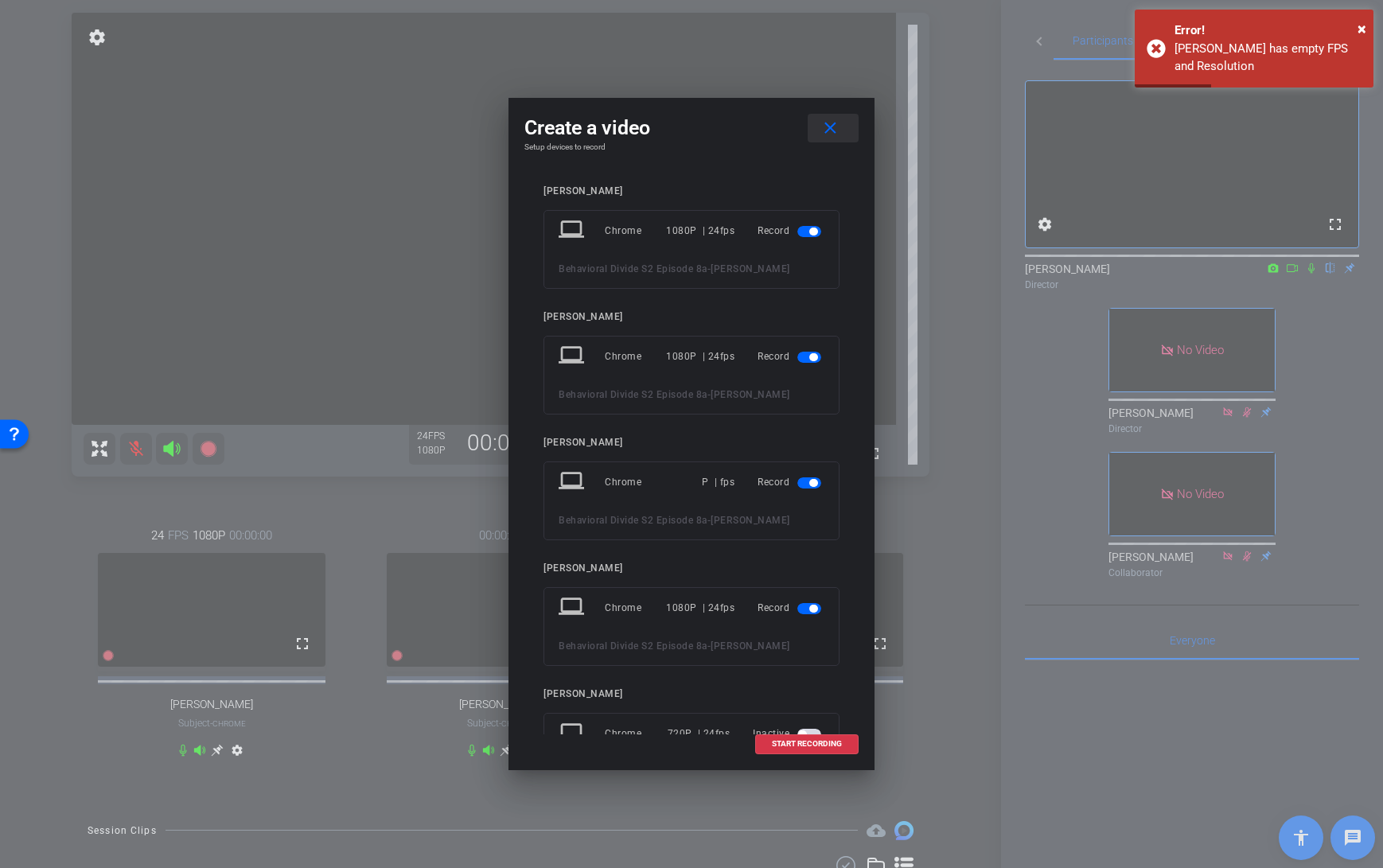
click at [828, 127] on mat-icon "close" at bounding box center [829, 128] width 20 height 19
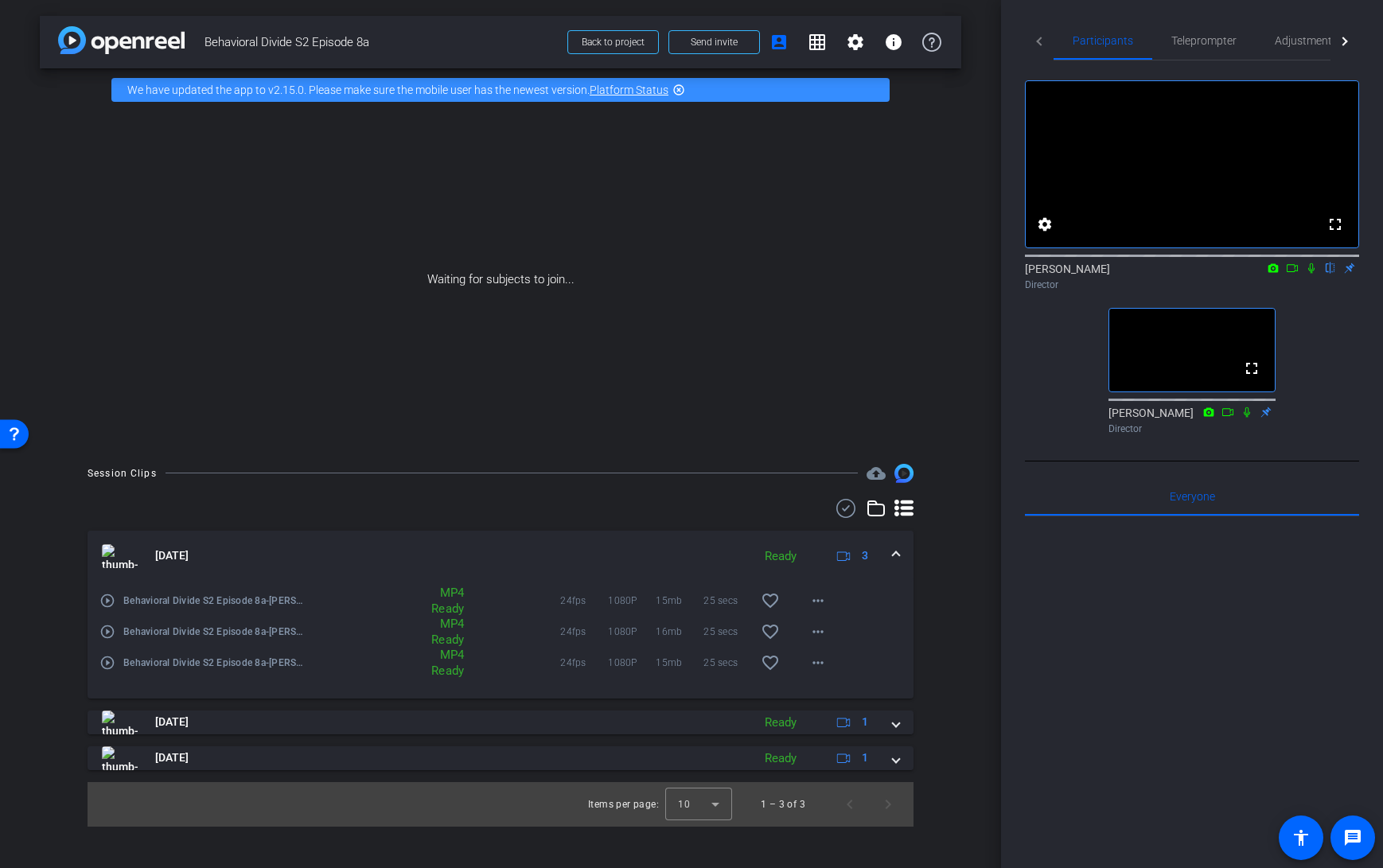
scroll to position [0, 0]
